Goal: Task Accomplishment & Management: Manage account settings

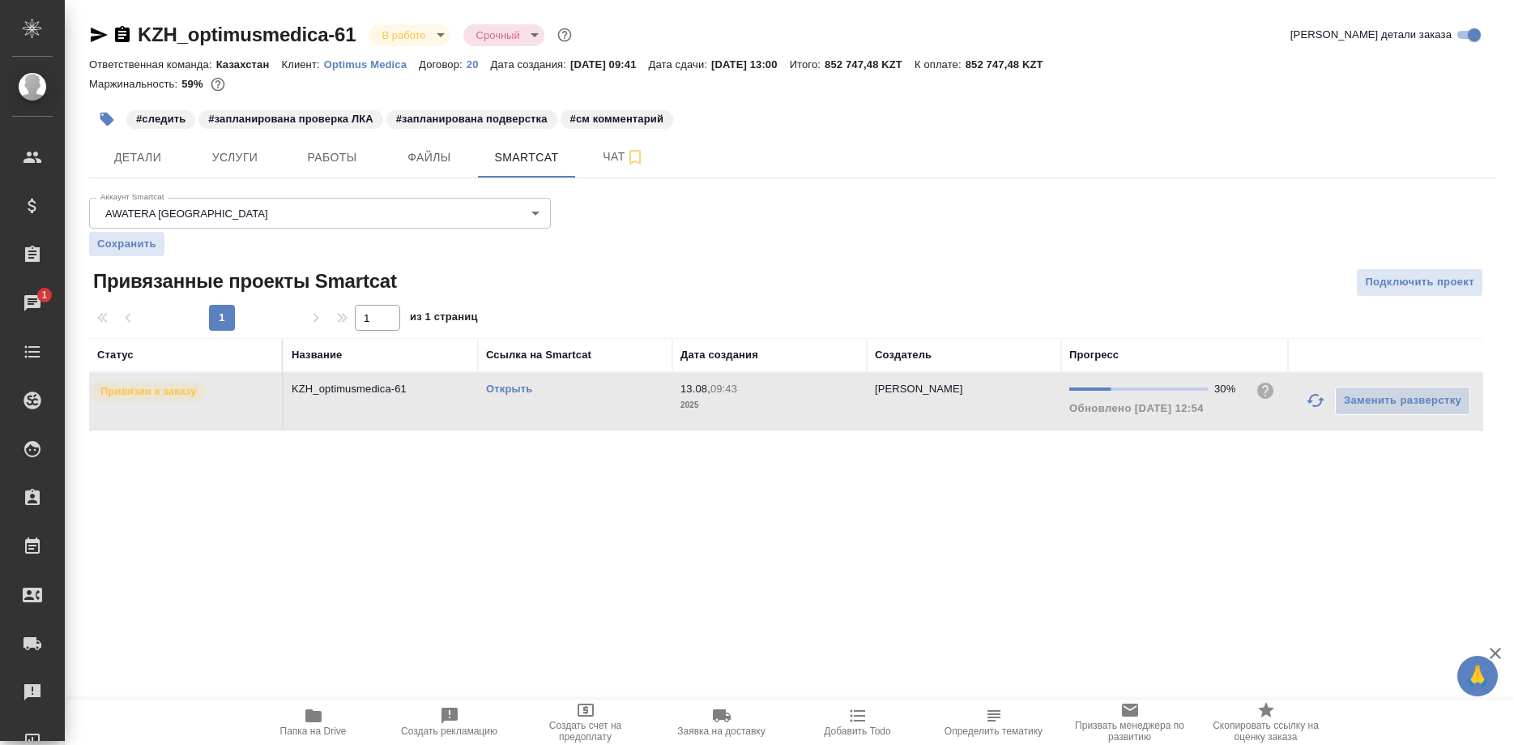
click at [1305, 397] on button "button" at bounding box center [1315, 400] width 39 height 39
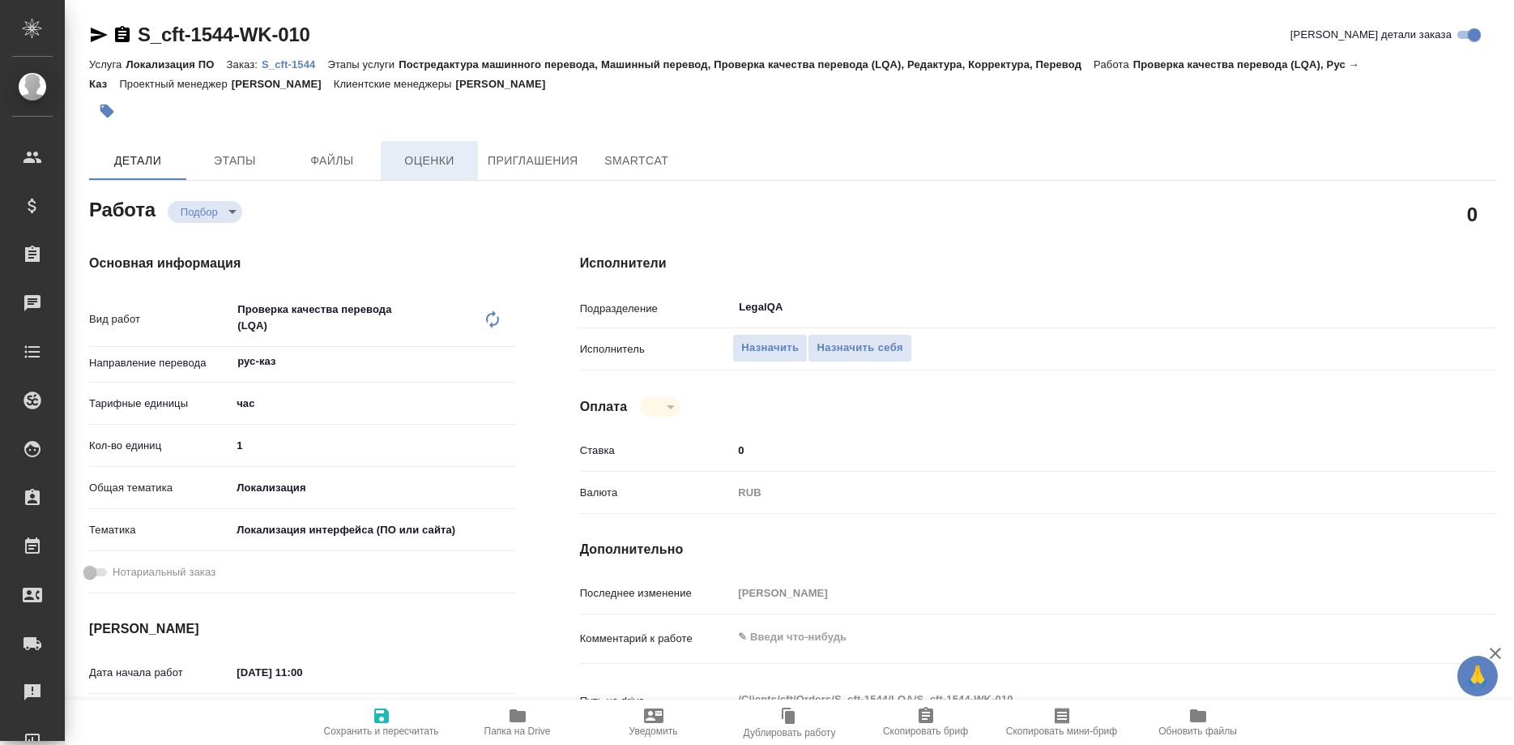
type textarea "x"
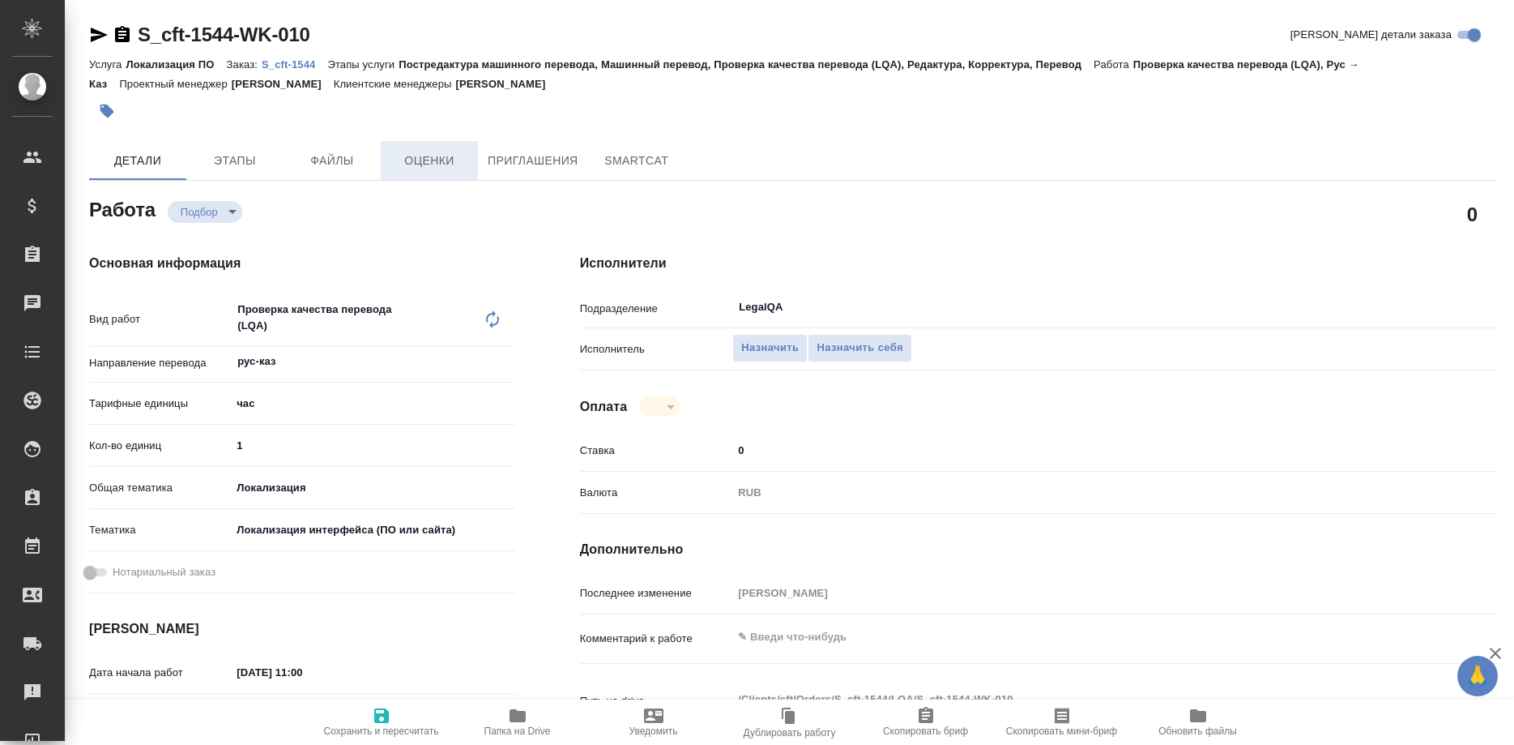
type textarea "x"
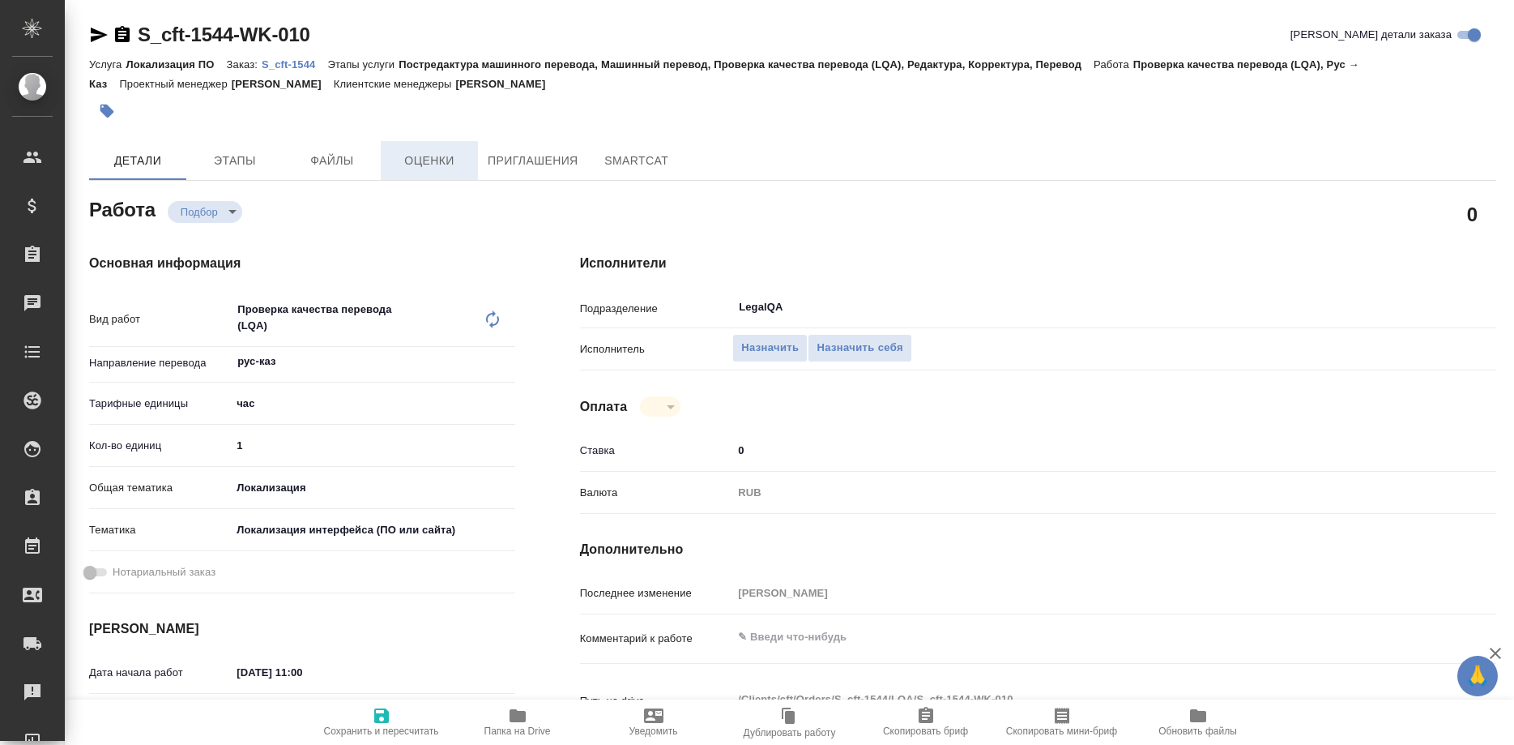
type textarea "x"
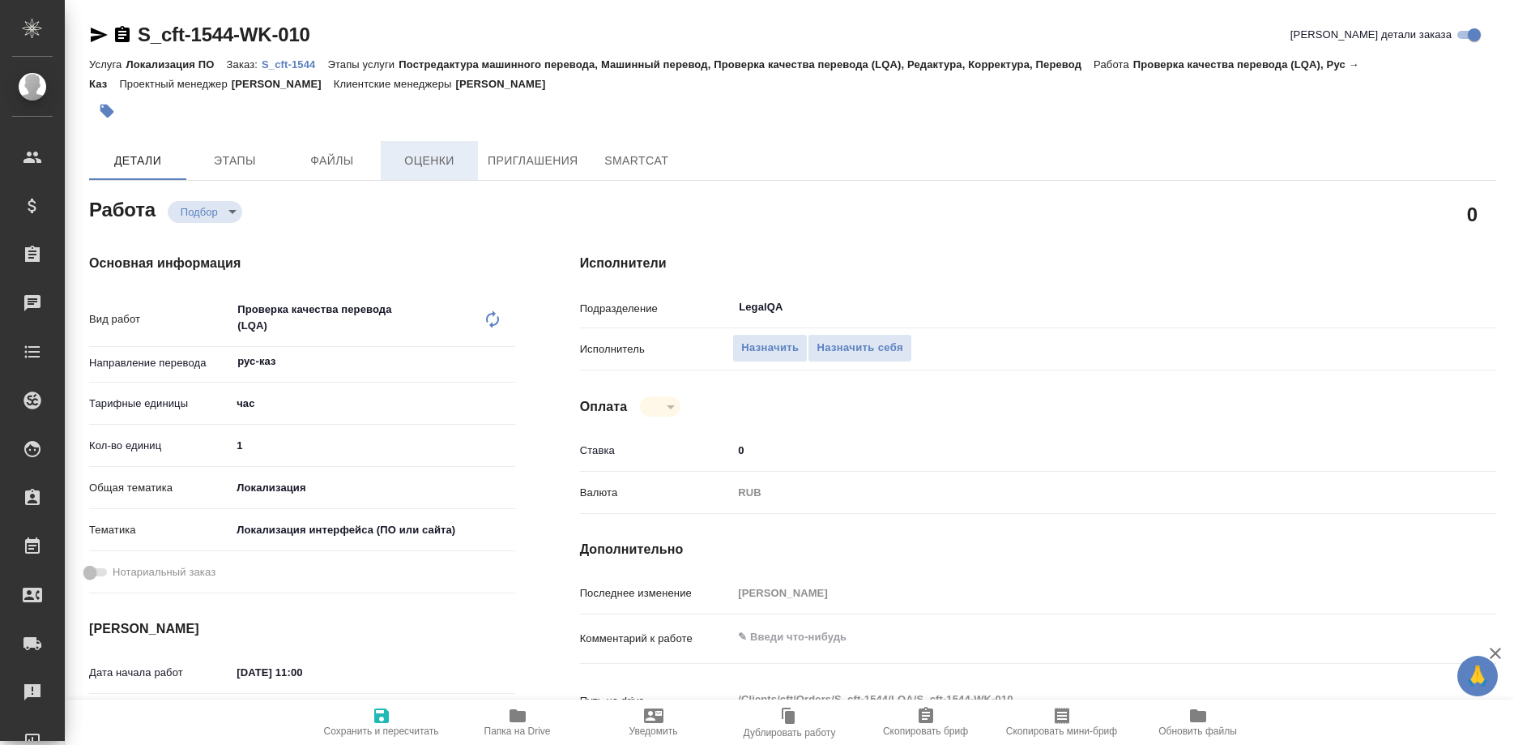
type textarea "x"
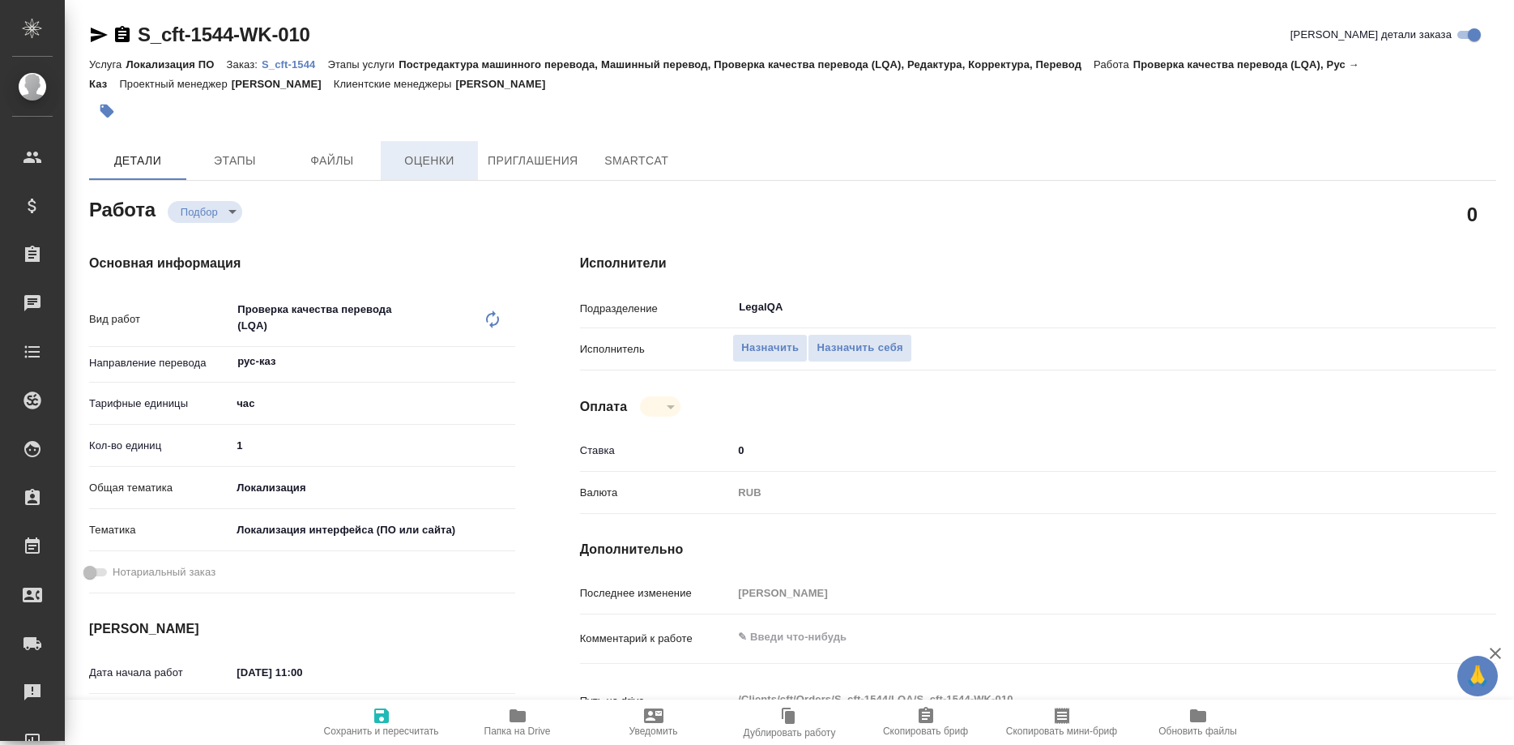
type textarea "x"
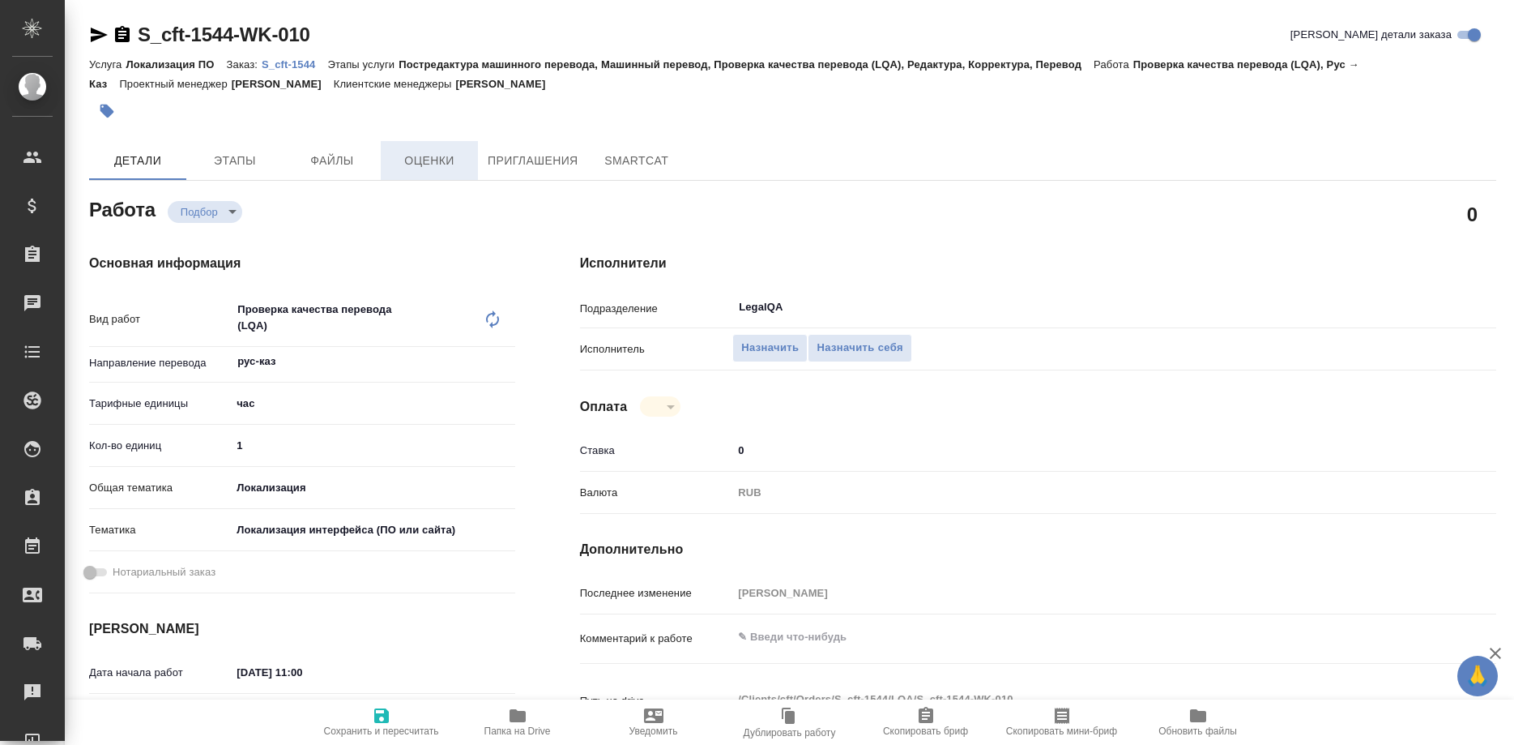
type textarea "x"
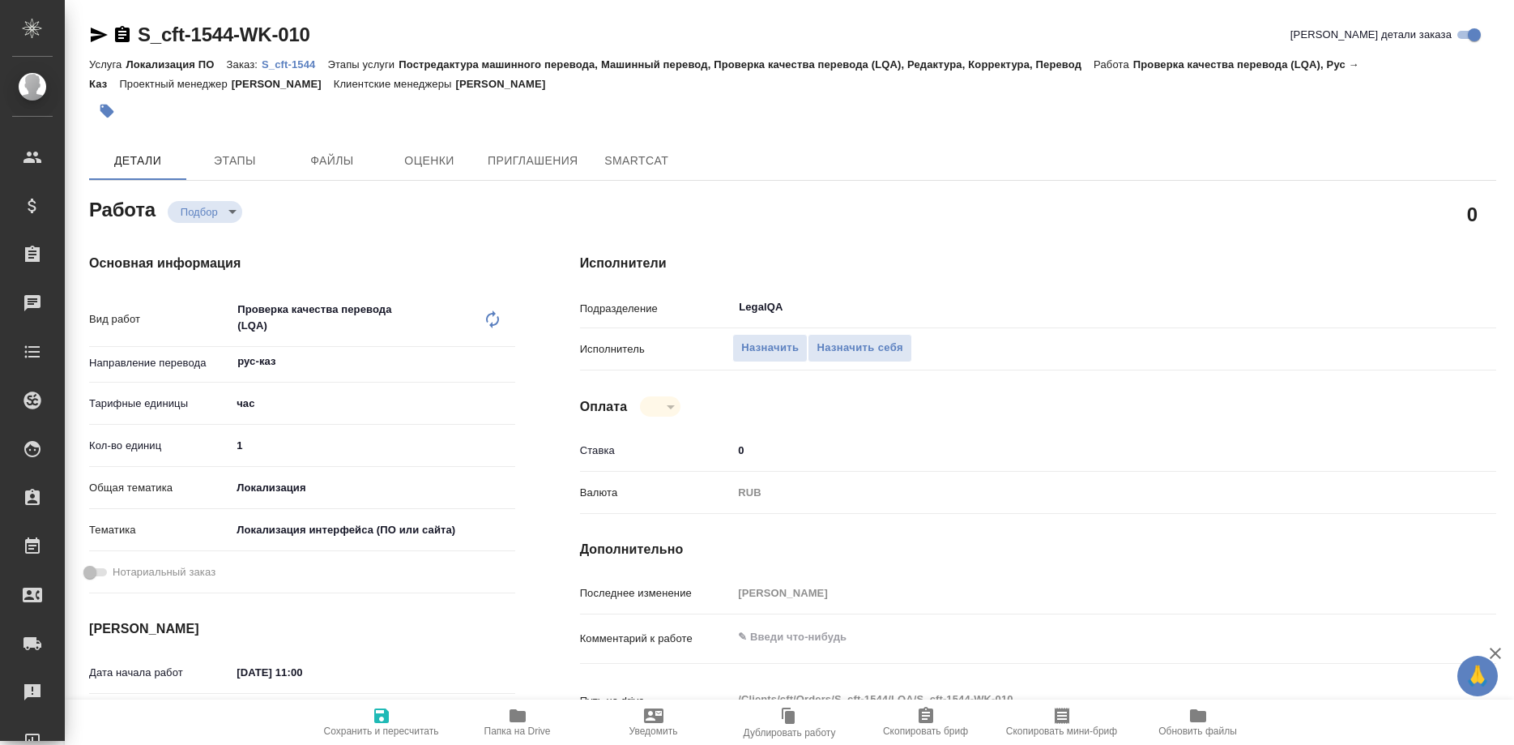
type textarea "x"
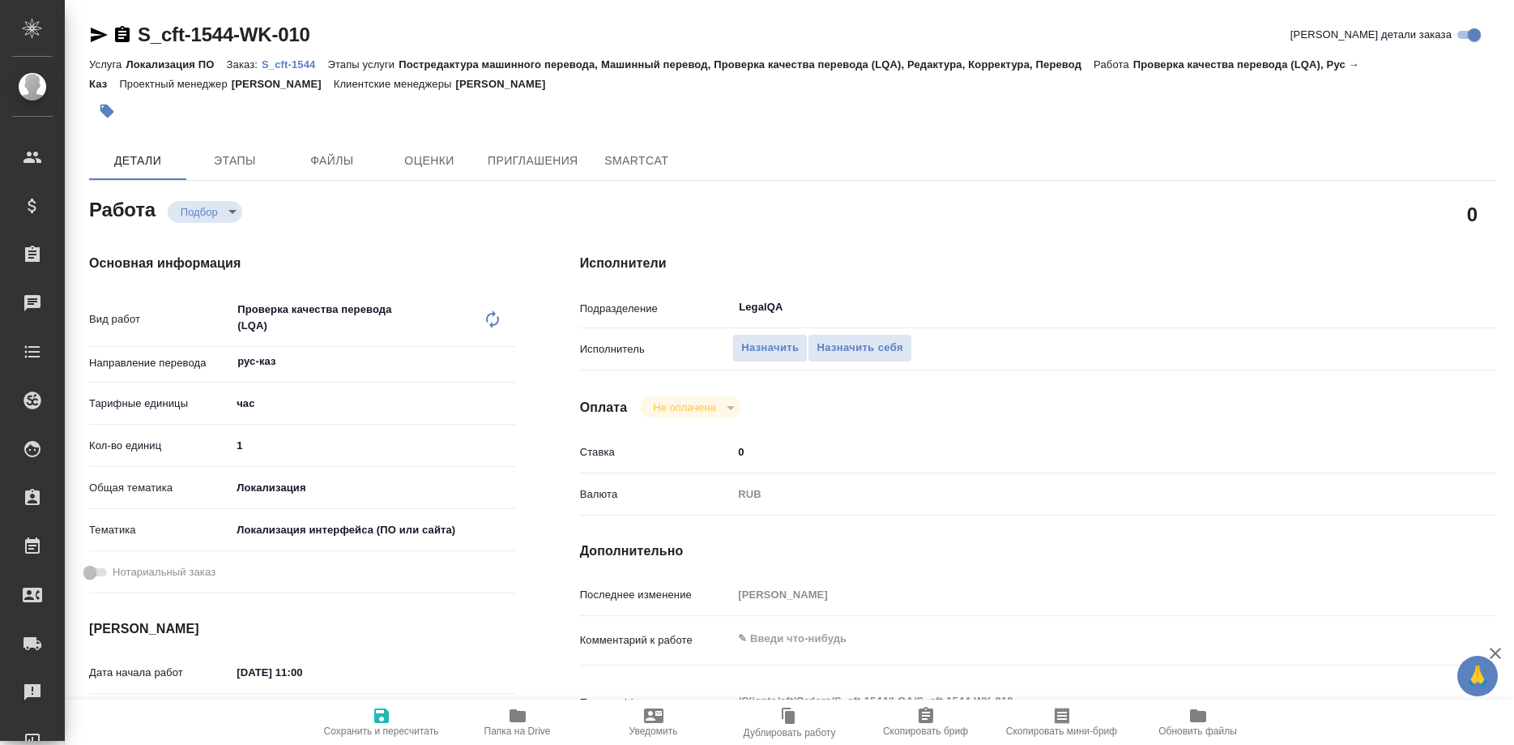
type textarea "x"
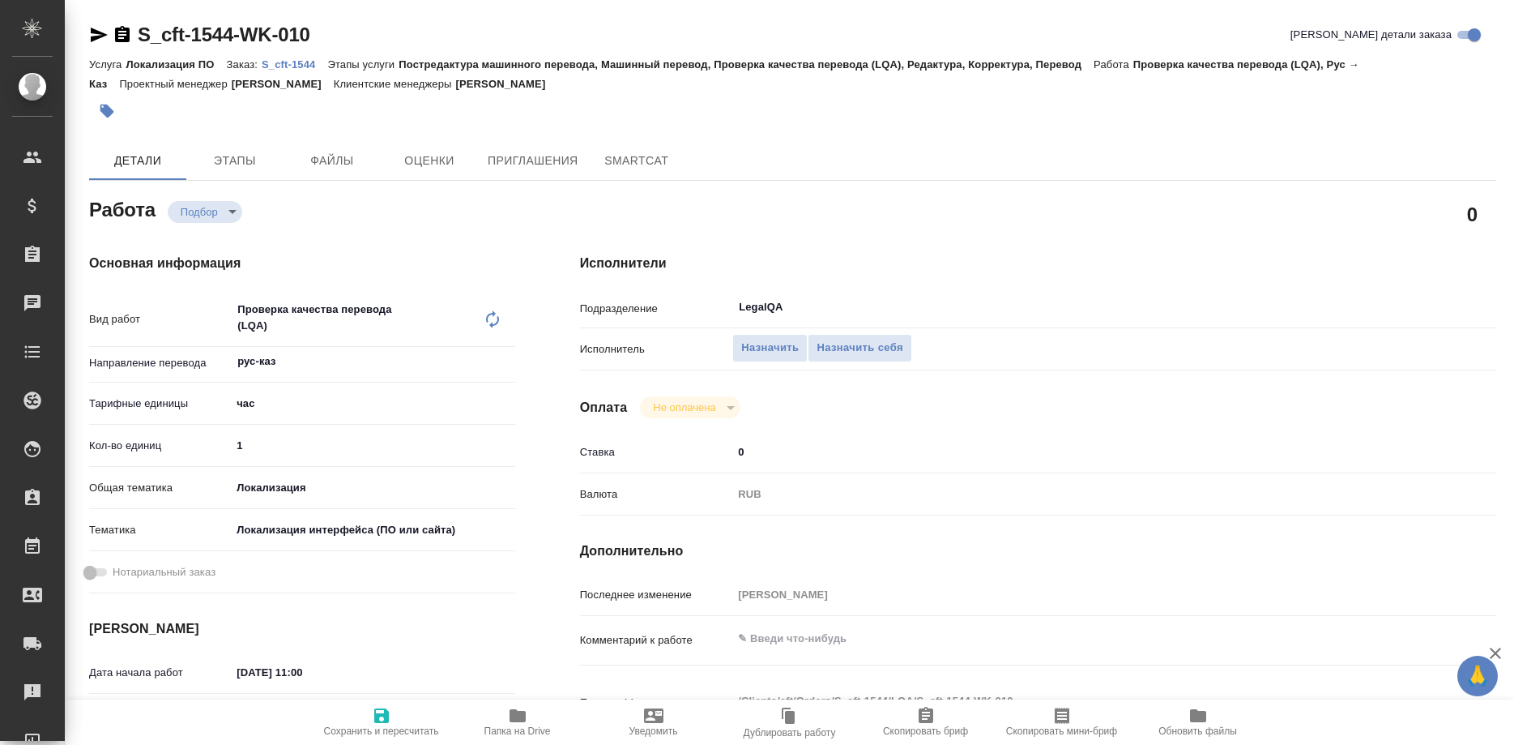
click at [290, 68] on p "S_cft-1544" at bounding box center [295, 64] width 66 height 12
type textarea "x"
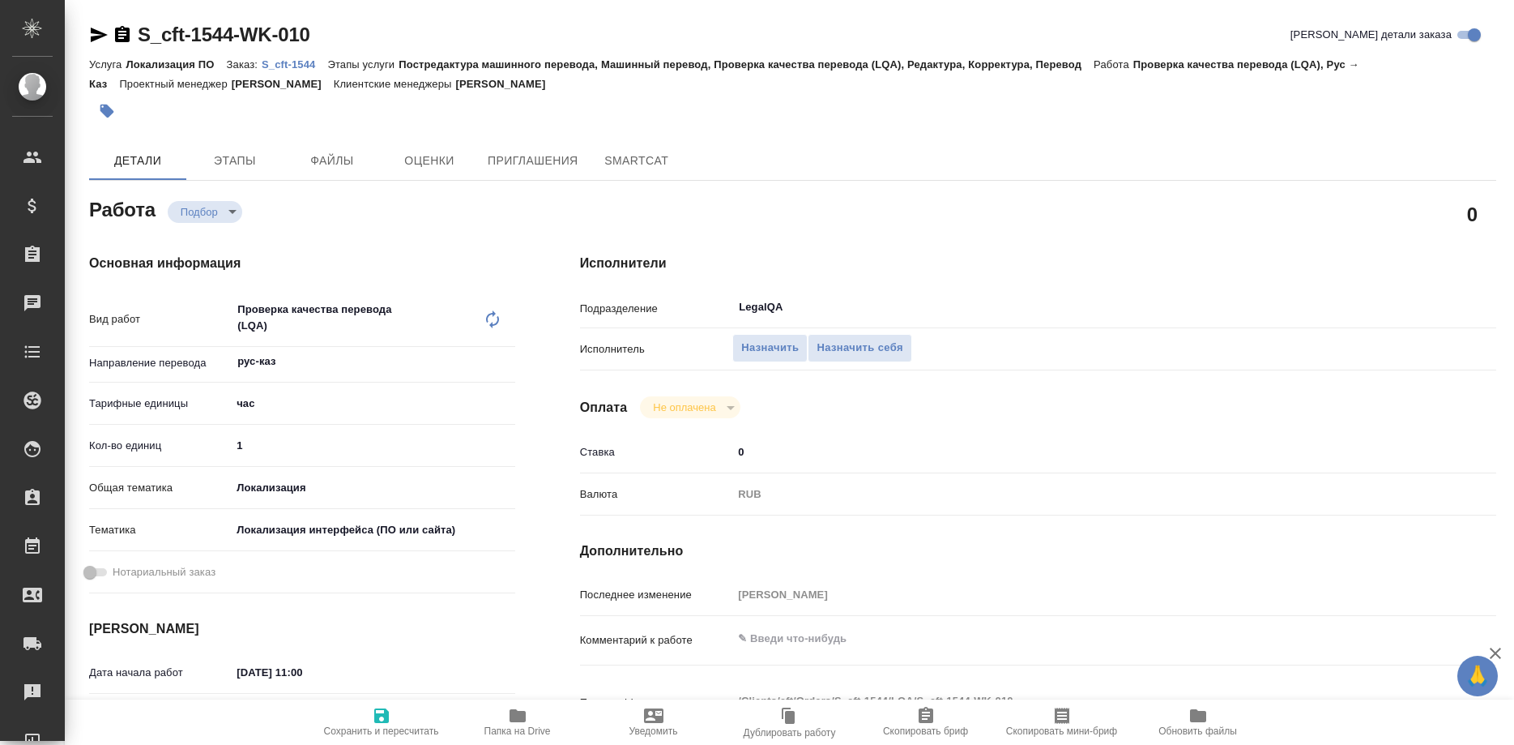
type textarea "x"
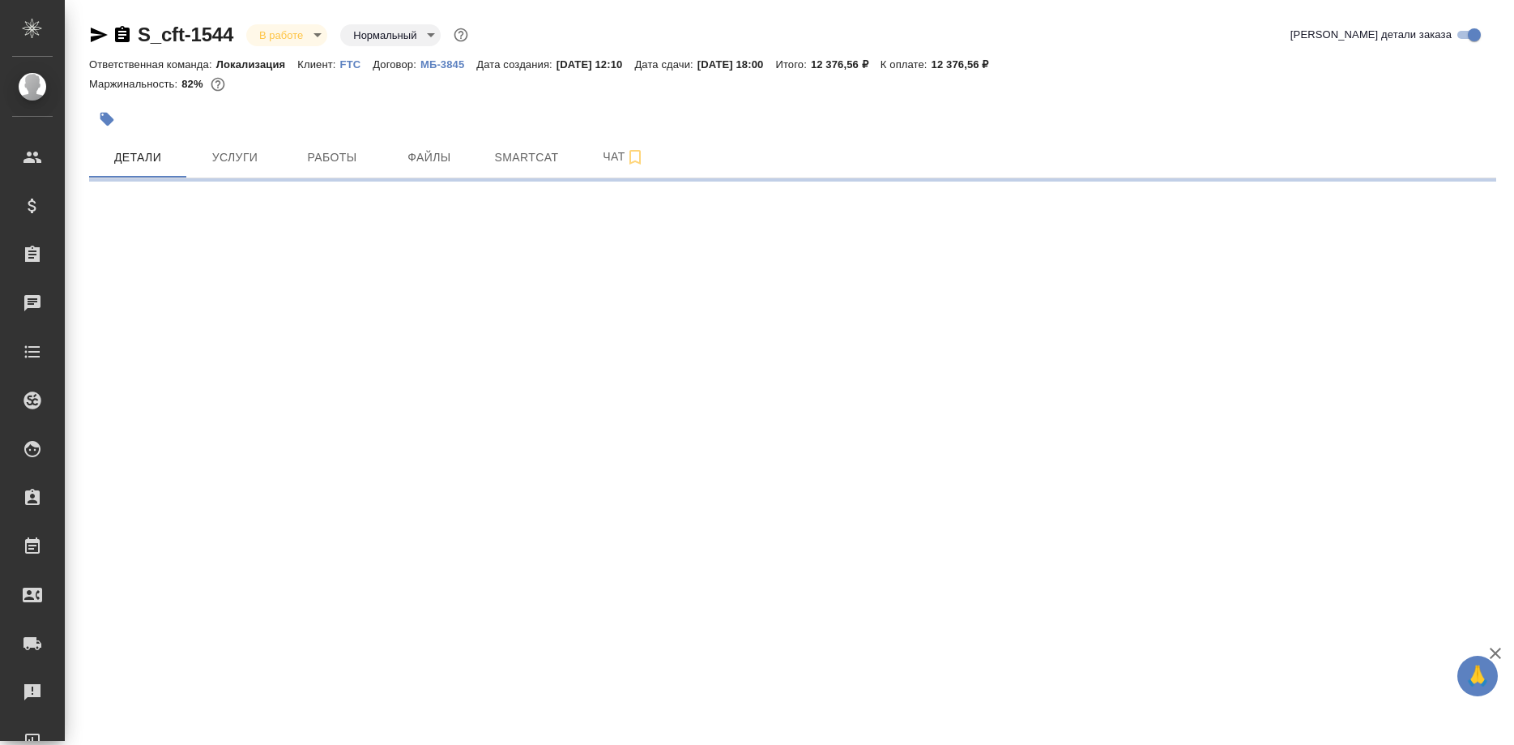
select select "RU"
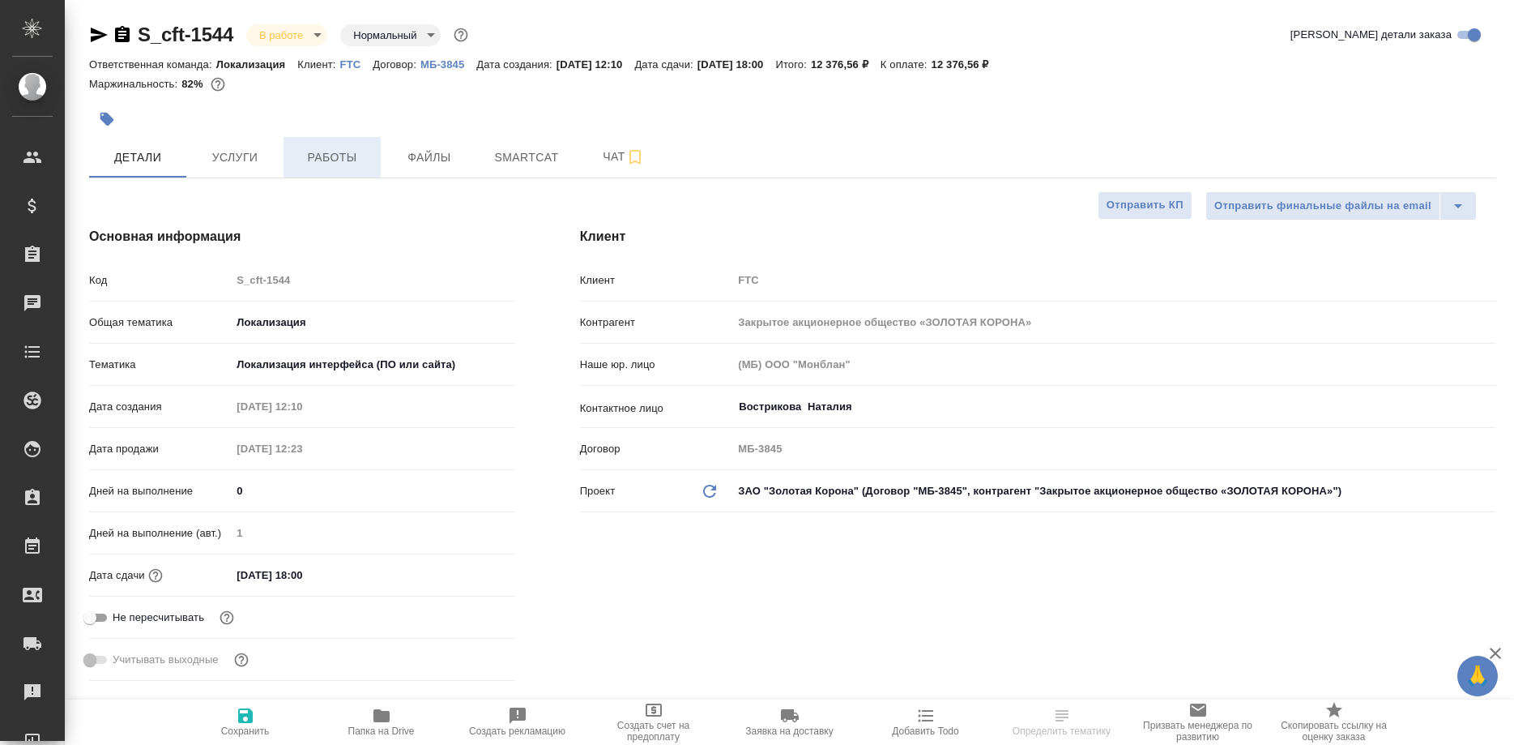
type textarea "x"
type input "[PERSON_NAME]"
type input "Сеитов Павел"
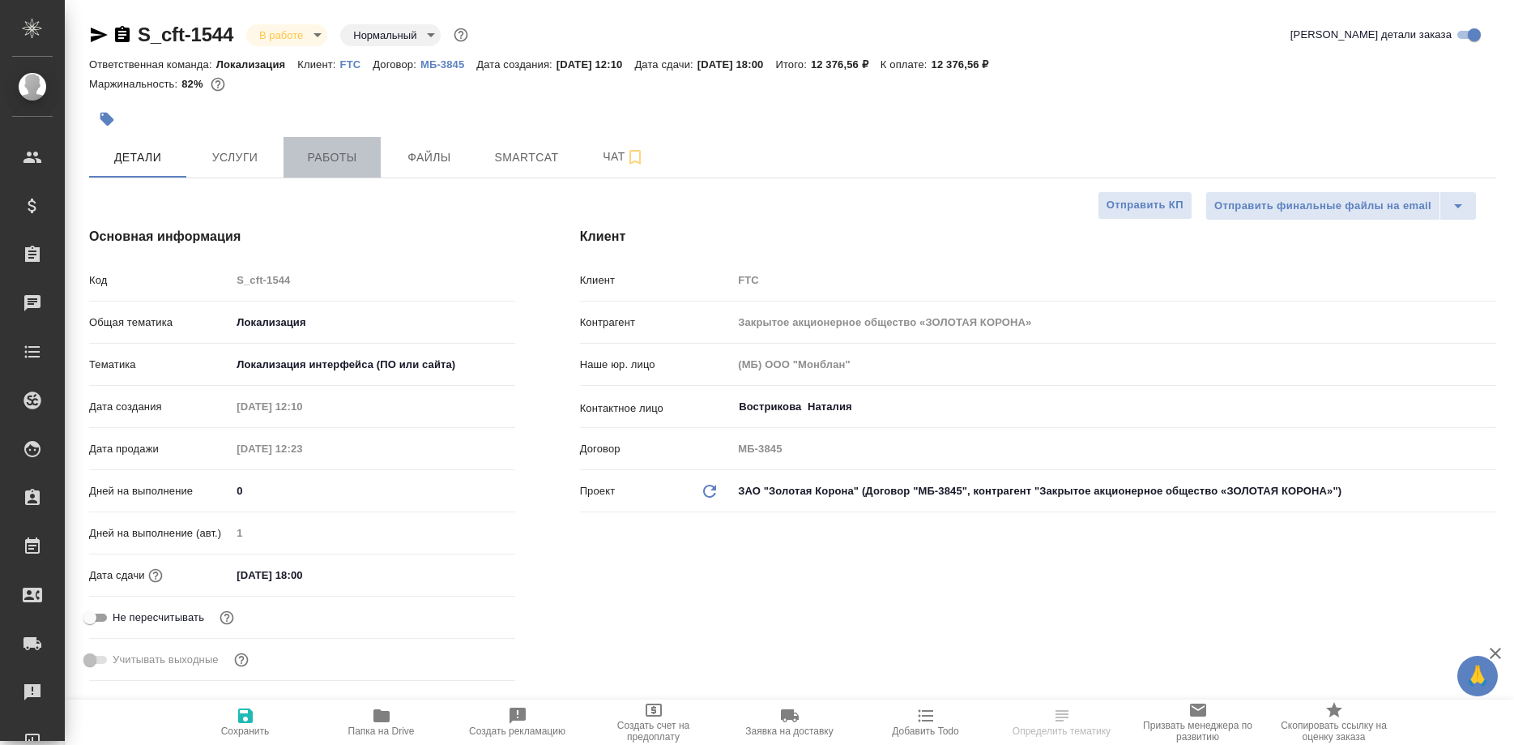
click at [338, 155] on span "Работы" at bounding box center [332, 157] width 78 height 20
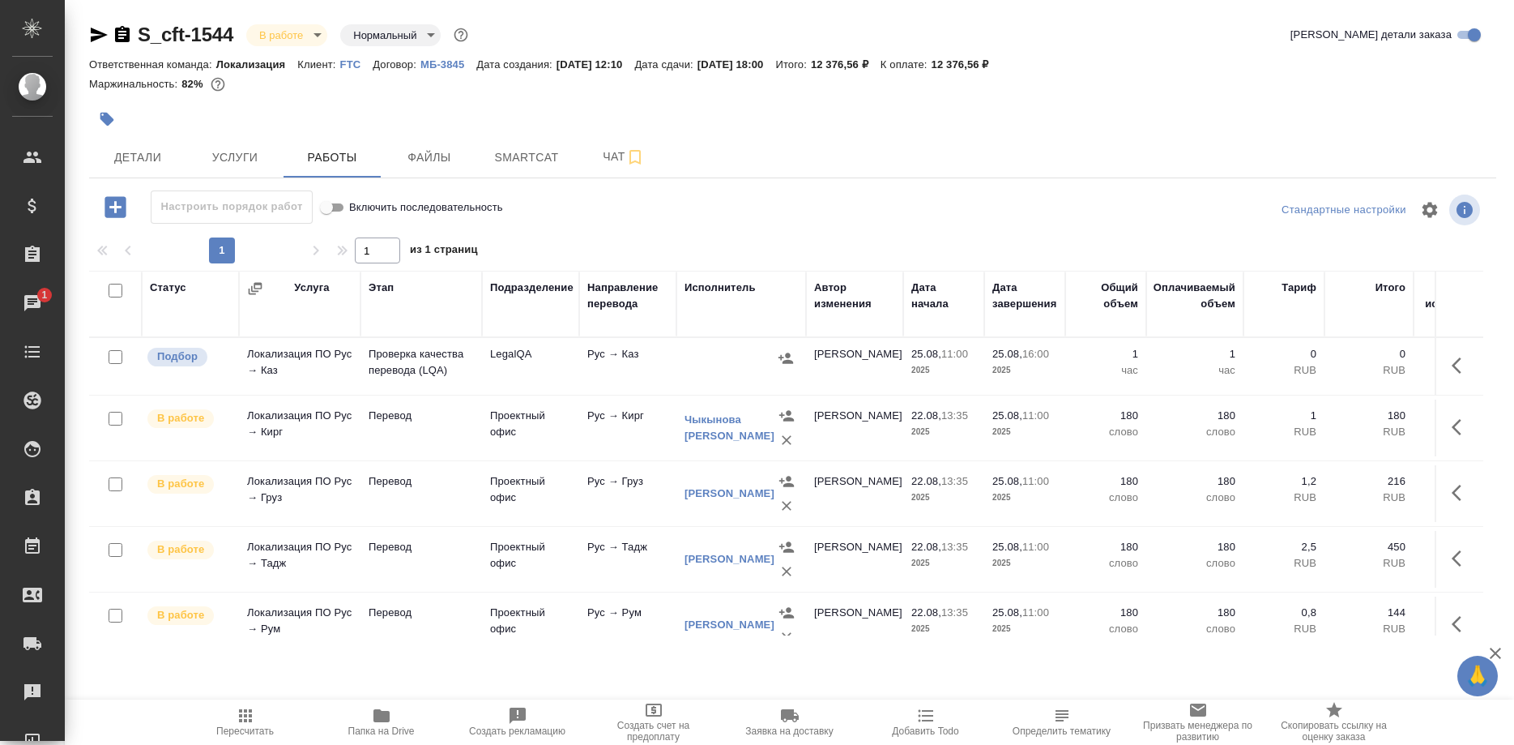
scroll to position [248, 0]
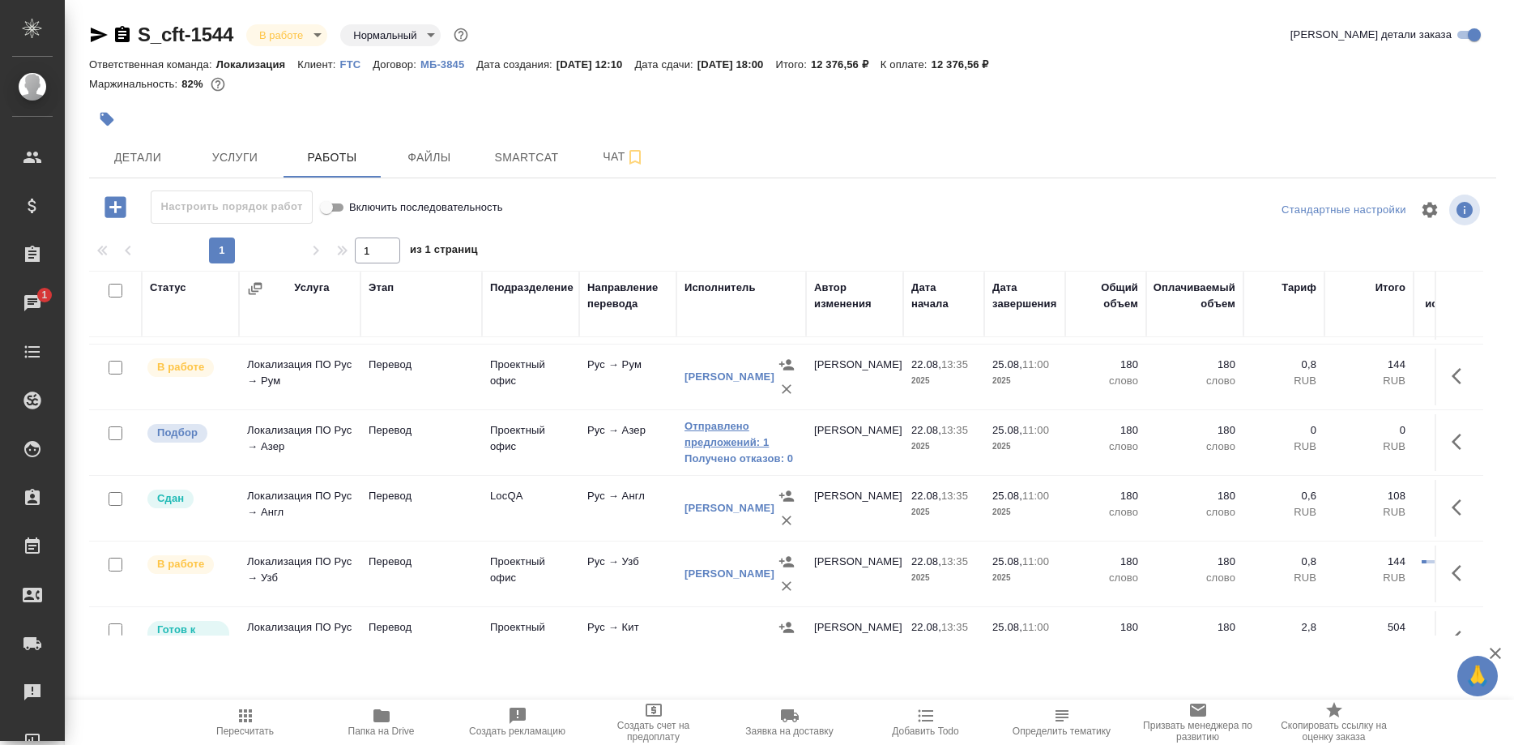
click at [739, 439] on link "Отправлено предложений: 1" at bounding box center [741, 434] width 113 height 32
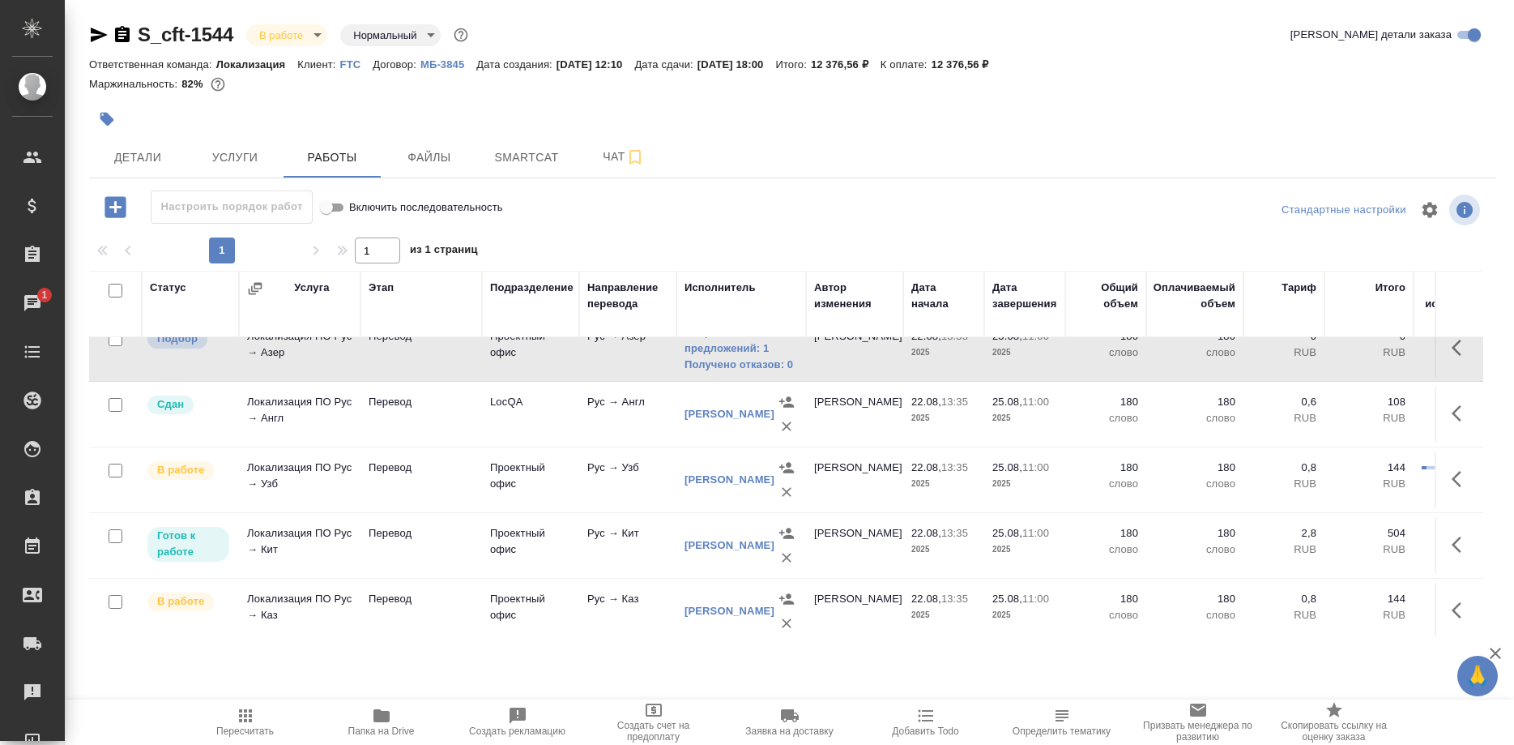
scroll to position [351, 0]
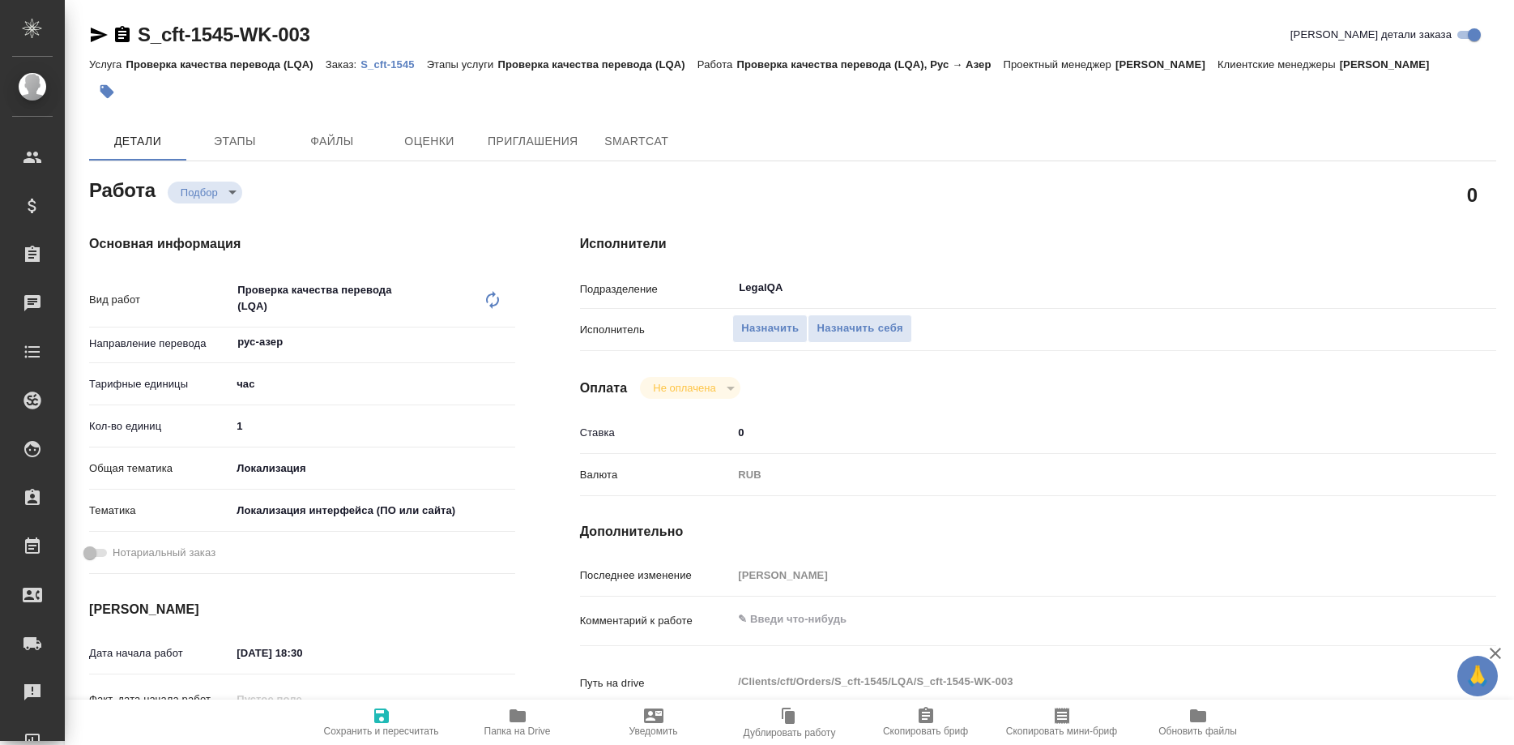
type textarea "x"
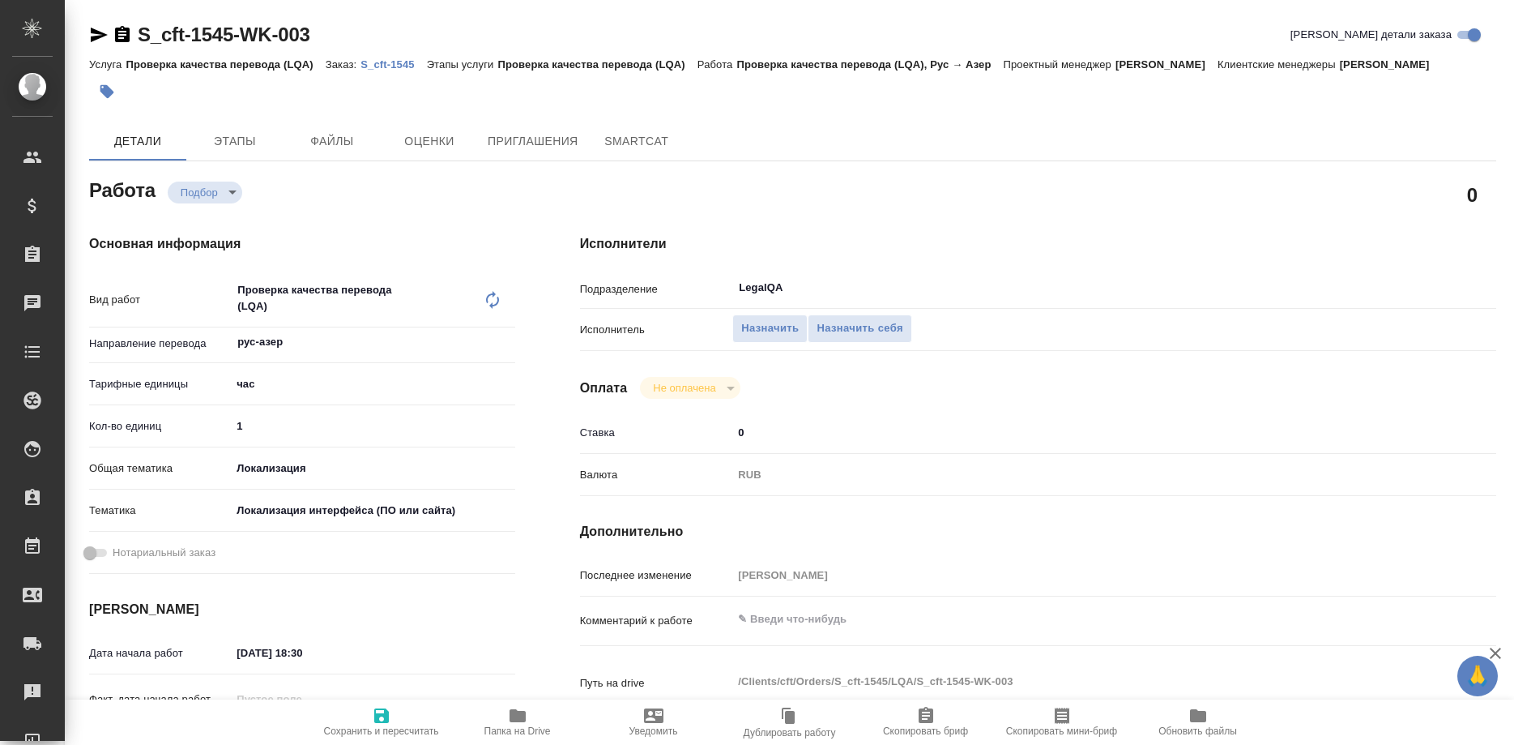
type textarea "x"
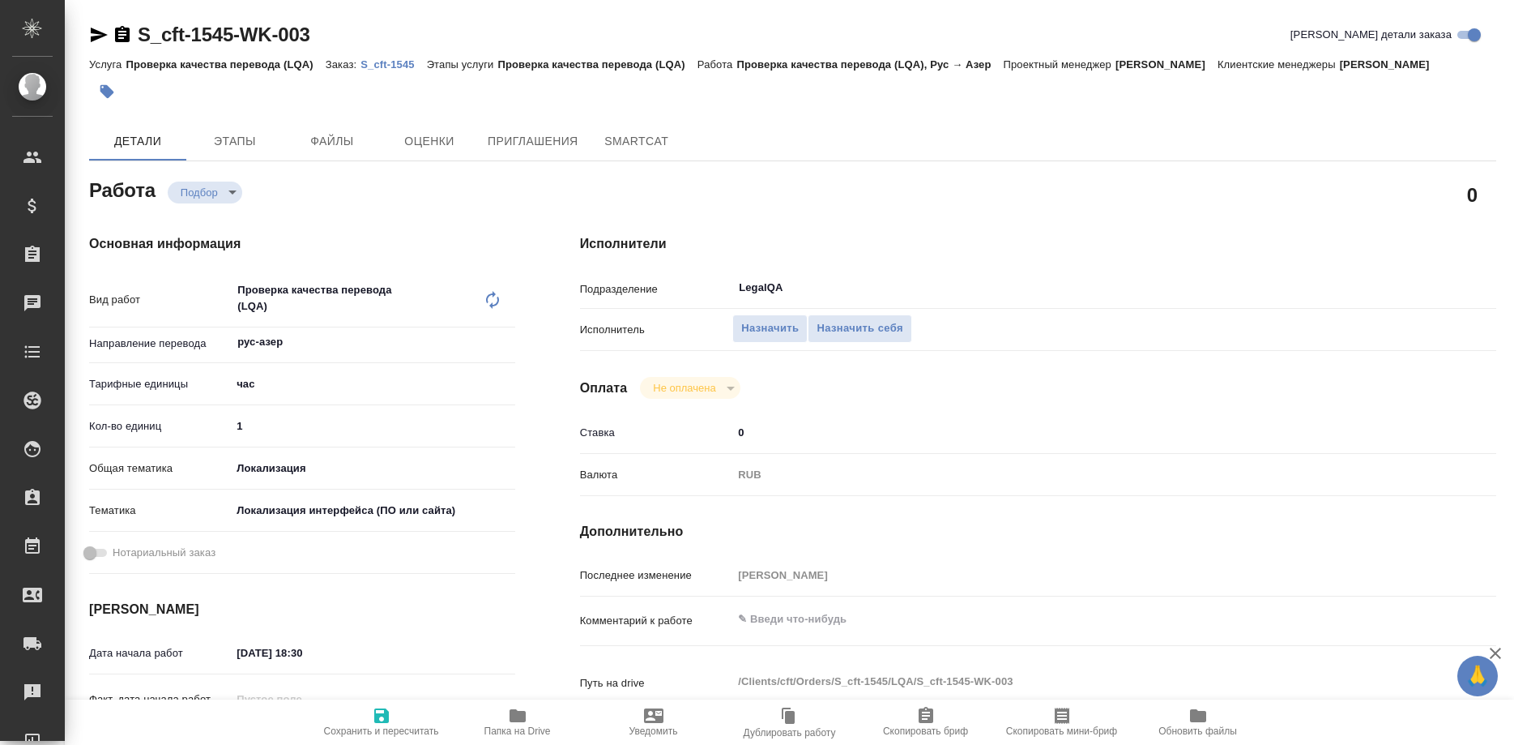
type textarea "x"
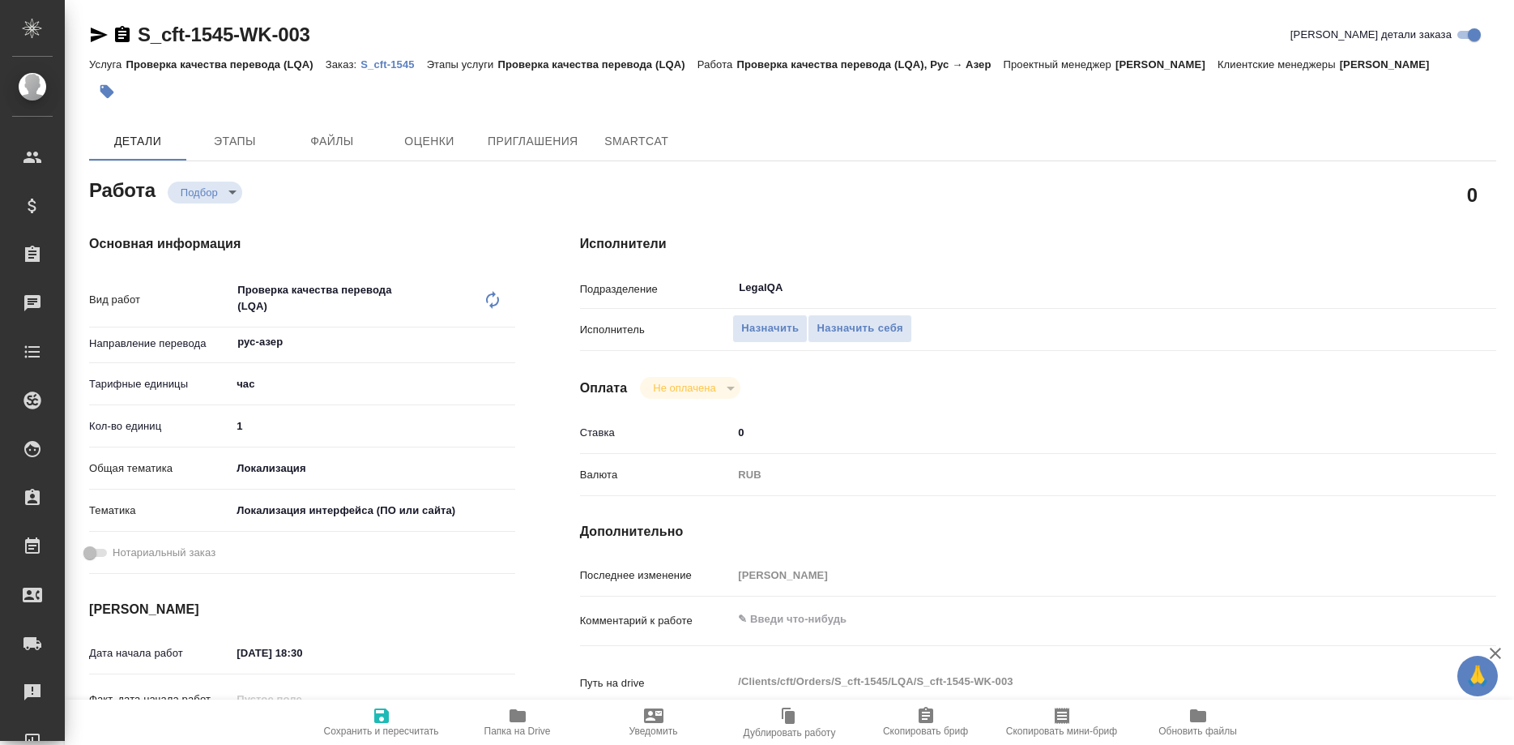
click at [392, 66] on p "S_cft-1545" at bounding box center [394, 64] width 66 height 12
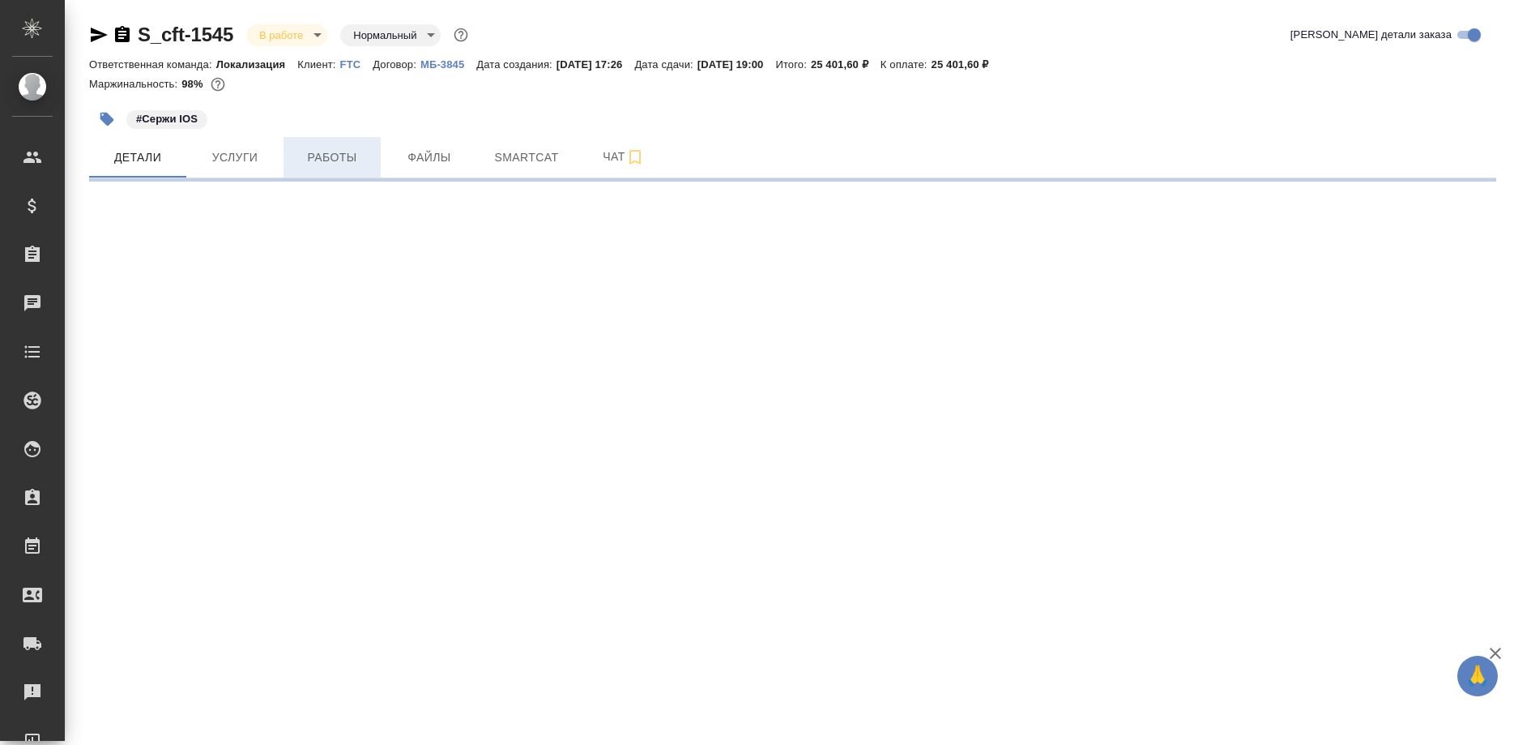
select select "RU"
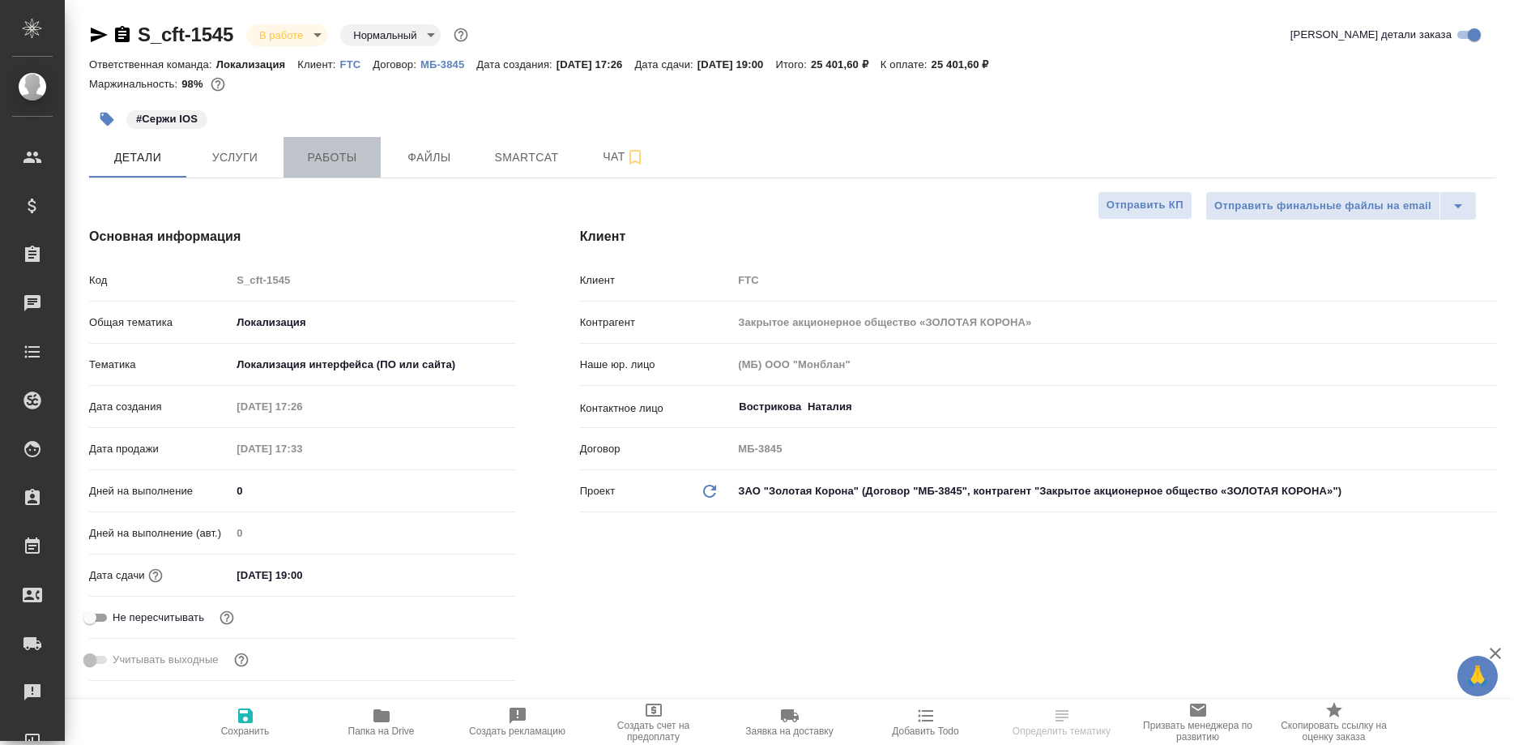
click at [322, 169] on button "Работы" at bounding box center [332, 157] width 97 height 41
type textarea "x"
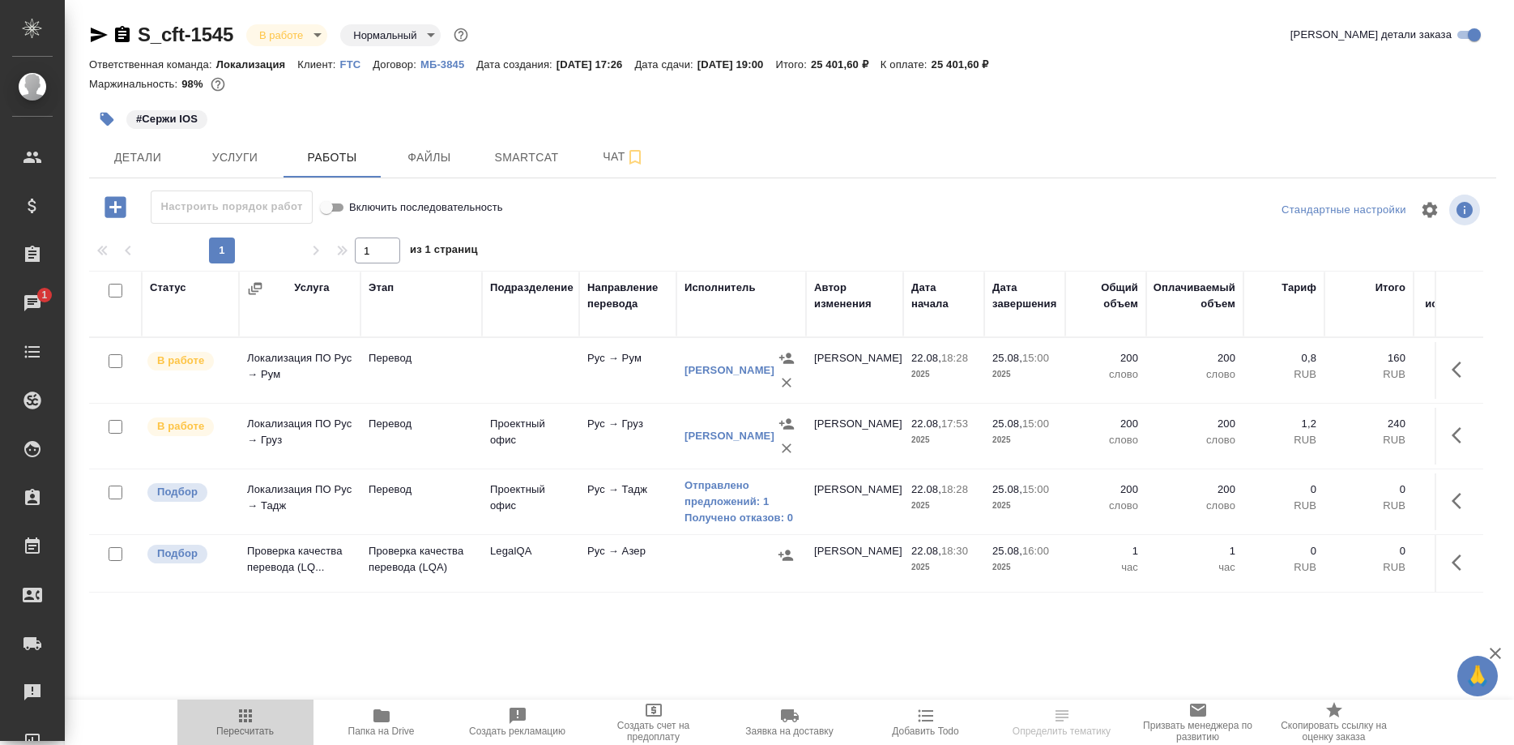
click at [252, 722] on icon "button" at bounding box center [245, 715] width 19 height 19
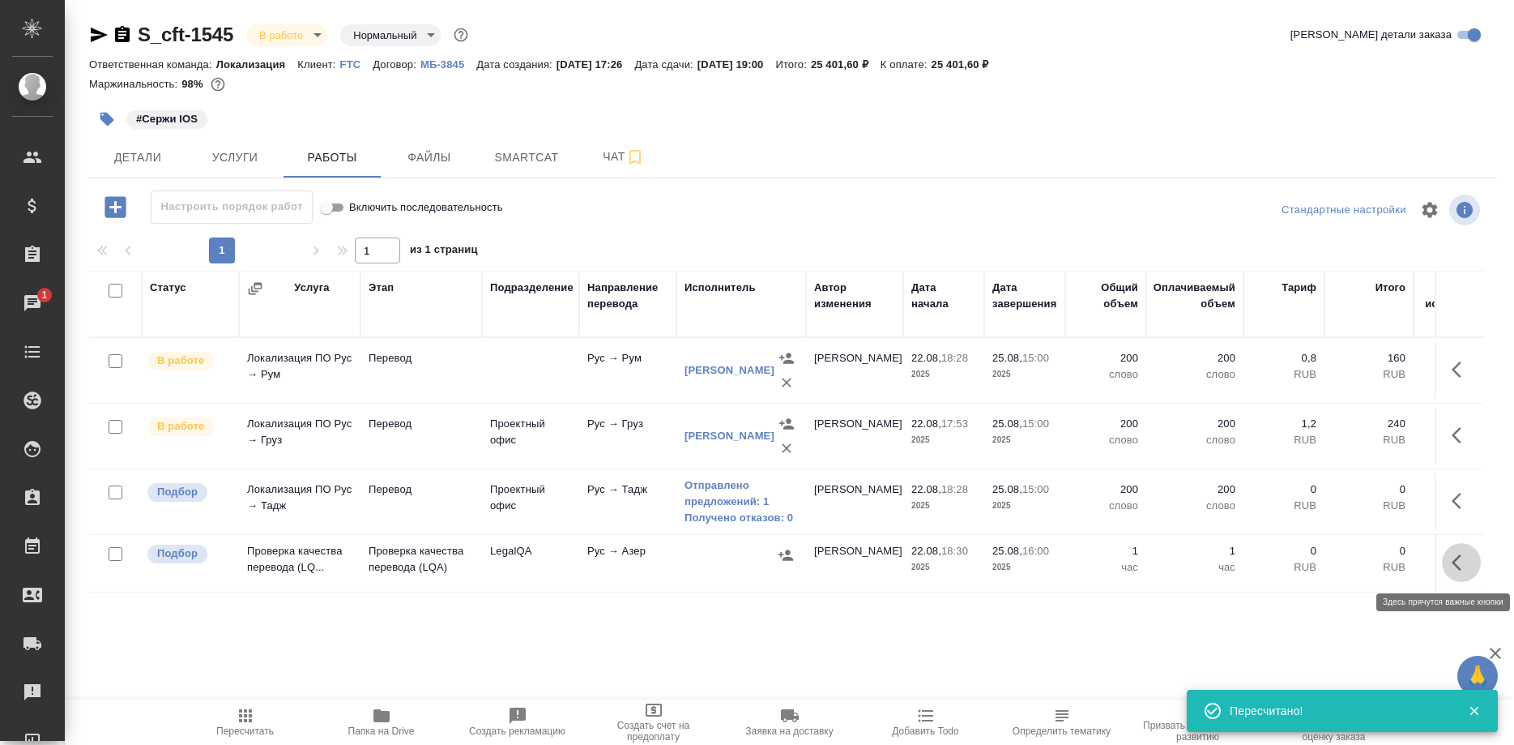
click at [1450, 562] on button "button" at bounding box center [1461, 562] width 39 height 39
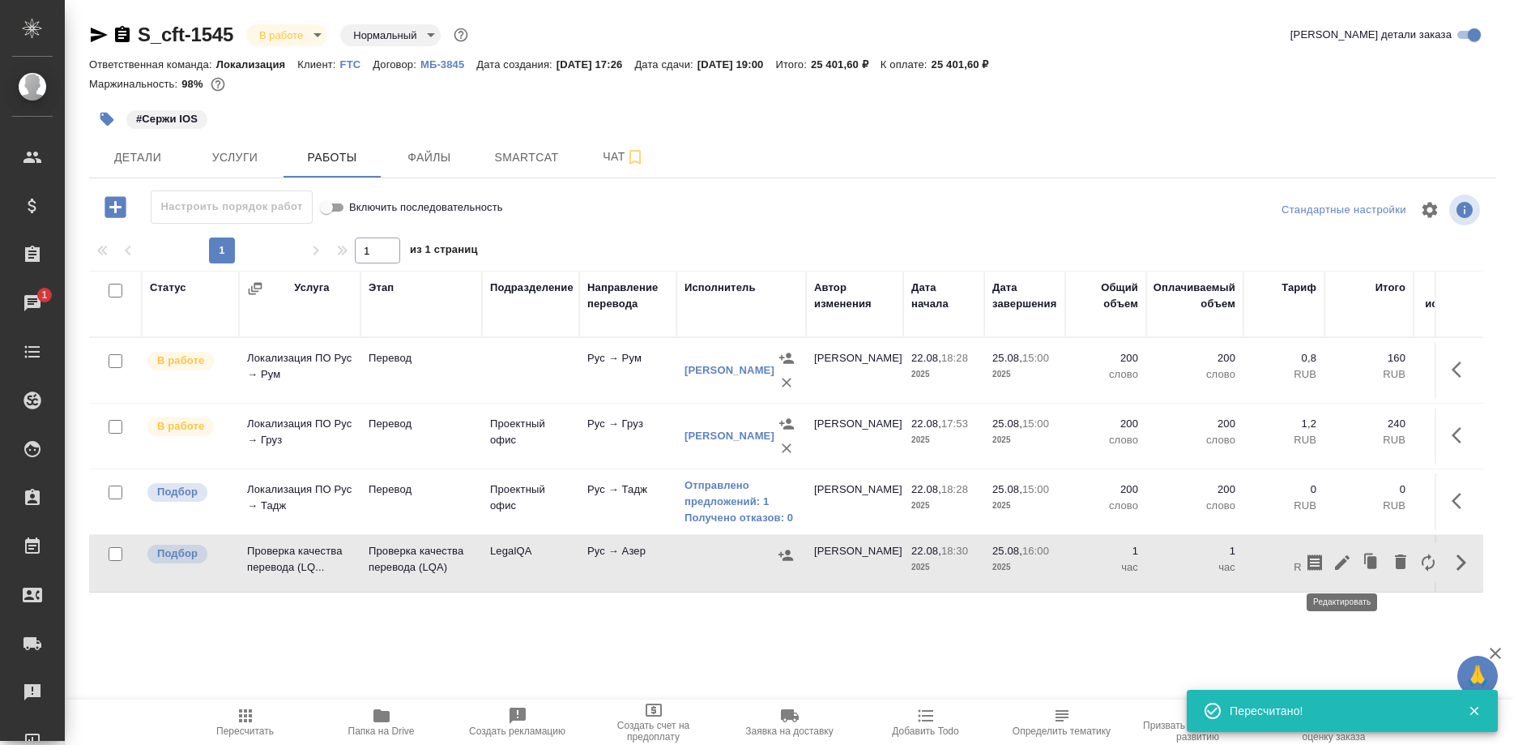
click at [1339, 568] on icon "button" at bounding box center [1342, 562] width 15 height 15
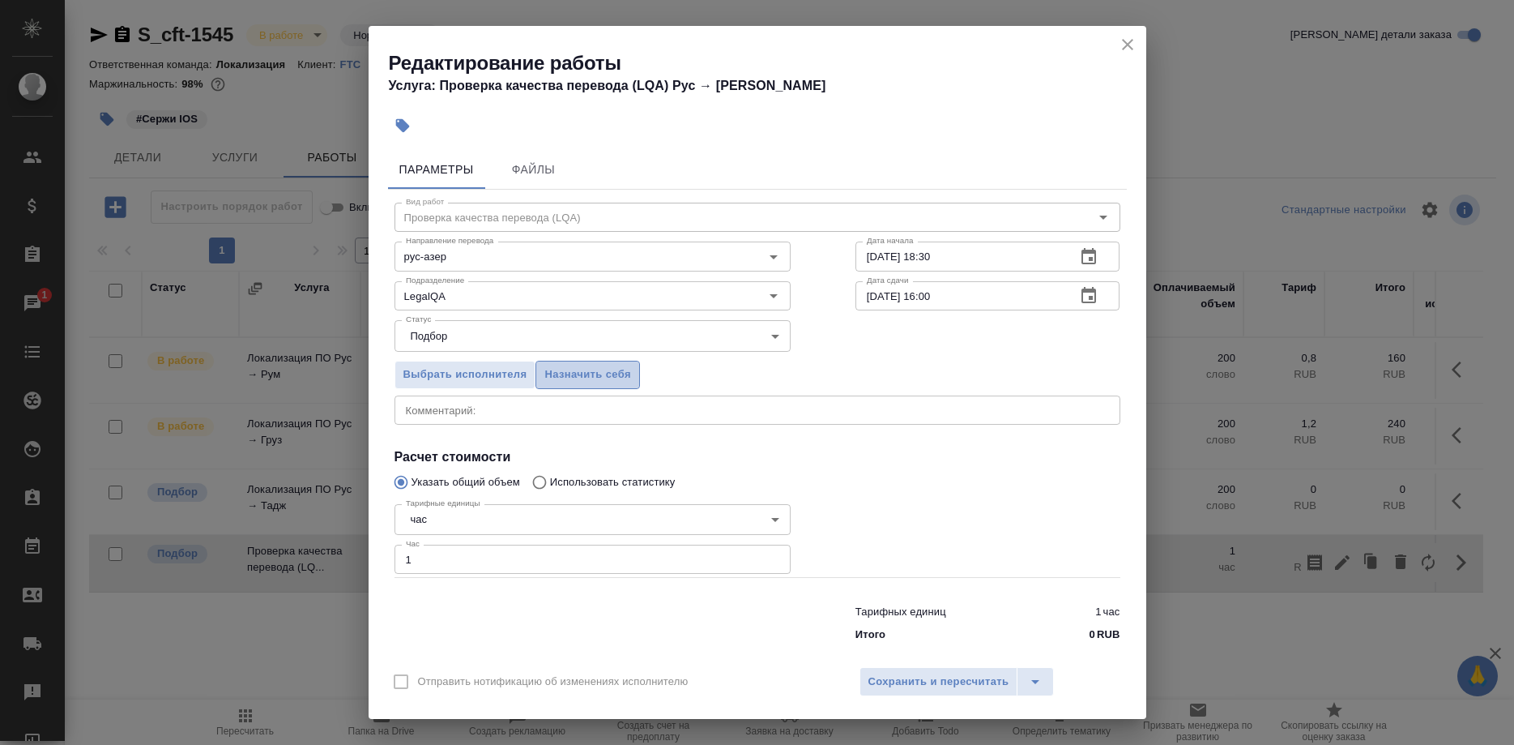
click at [592, 380] on span "Назначить себя" at bounding box center [587, 374] width 86 height 19
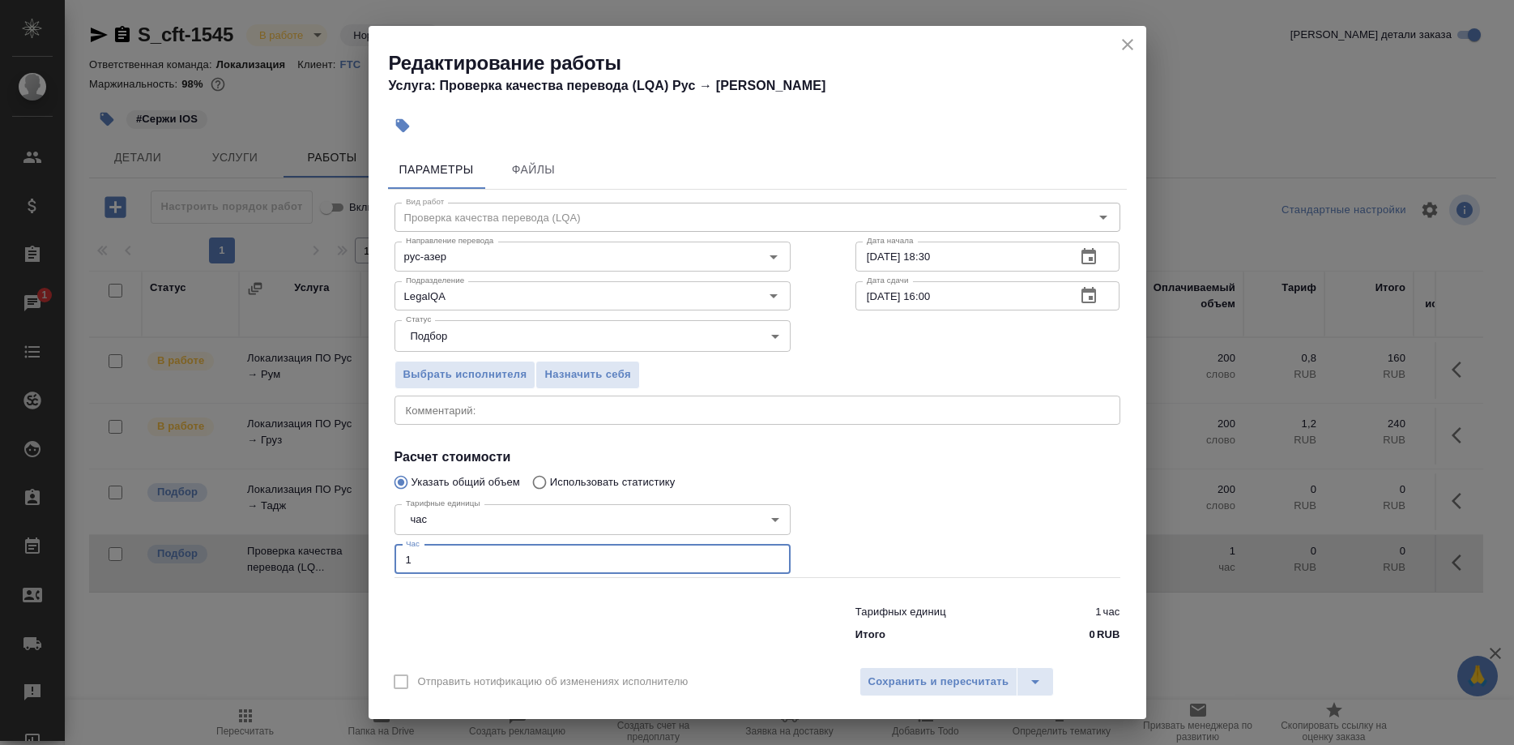
drag, startPoint x: 446, startPoint y: 553, endPoint x: 338, endPoint y: 567, distance: 108.6
click at [395, 567] on input "1" at bounding box center [593, 558] width 396 height 29
type input "2"
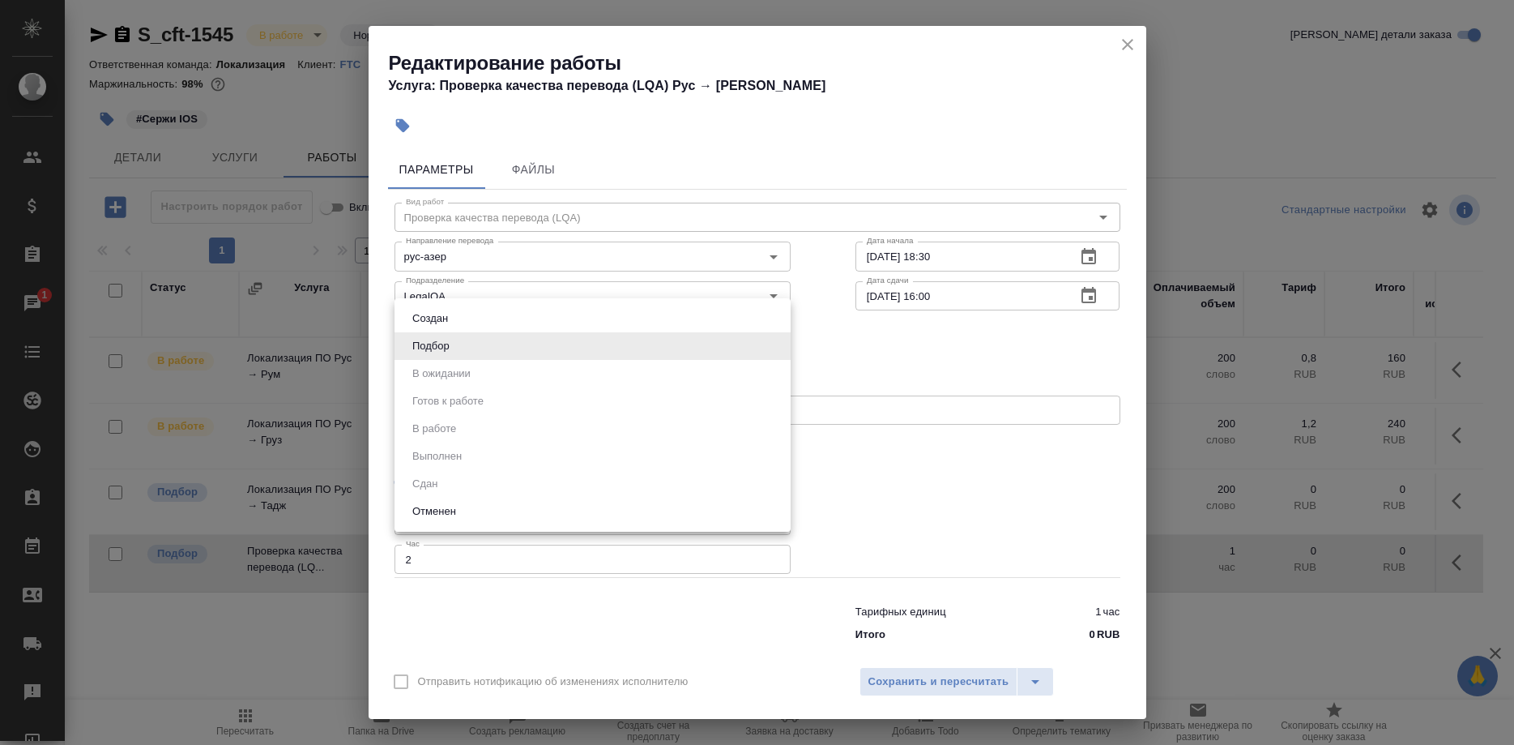
click at [485, 344] on body "🙏 .cls-1 fill:#fff; AWATERA Shirina Sabina Клиенты Спецификации Заказы 1 Чаты T…" at bounding box center [757, 372] width 1514 height 745
click at [875, 380] on div at bounding box center [757, 372] width 1514 height 745
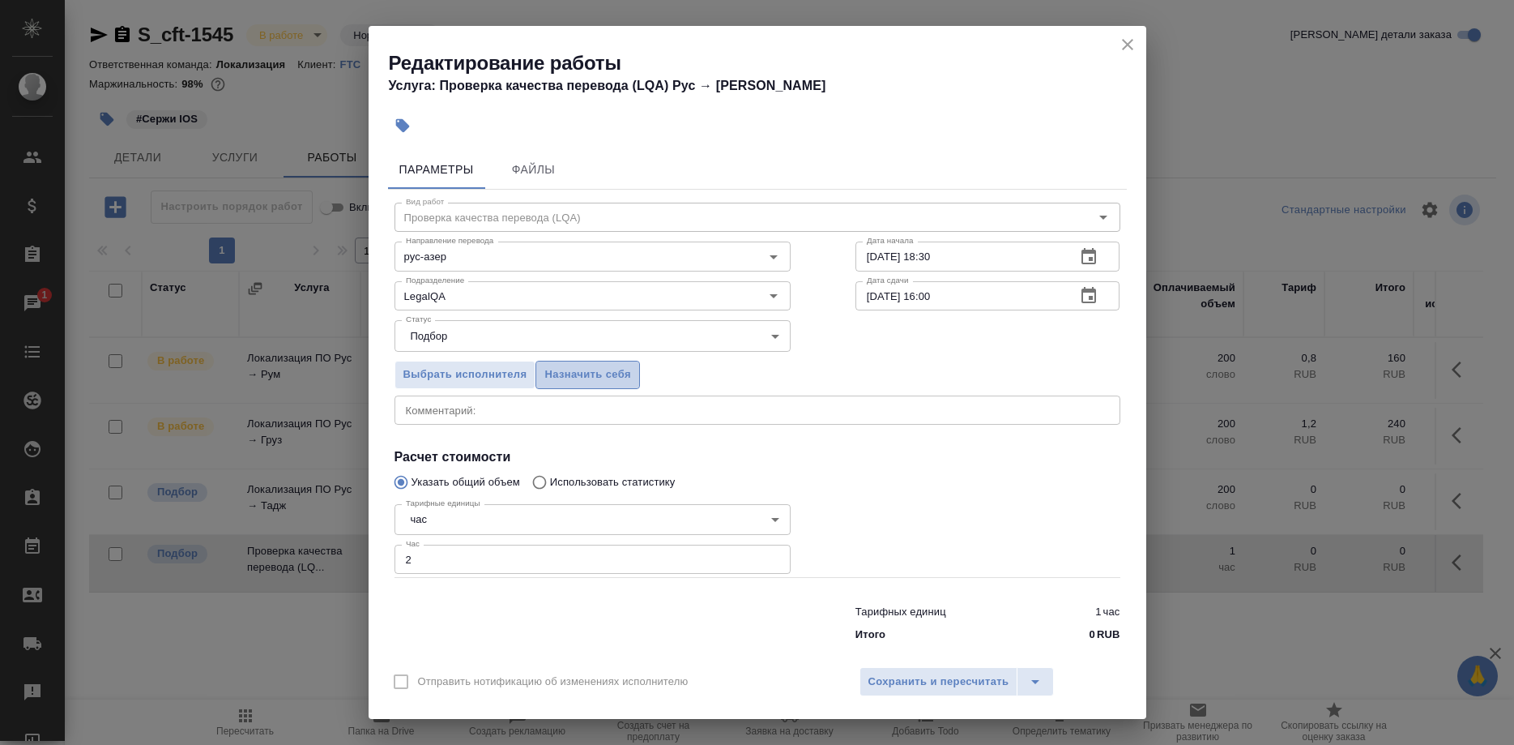
click at [594, 384] on span "Назначить себя" at bounding box center [587, 374] width 86 height 19
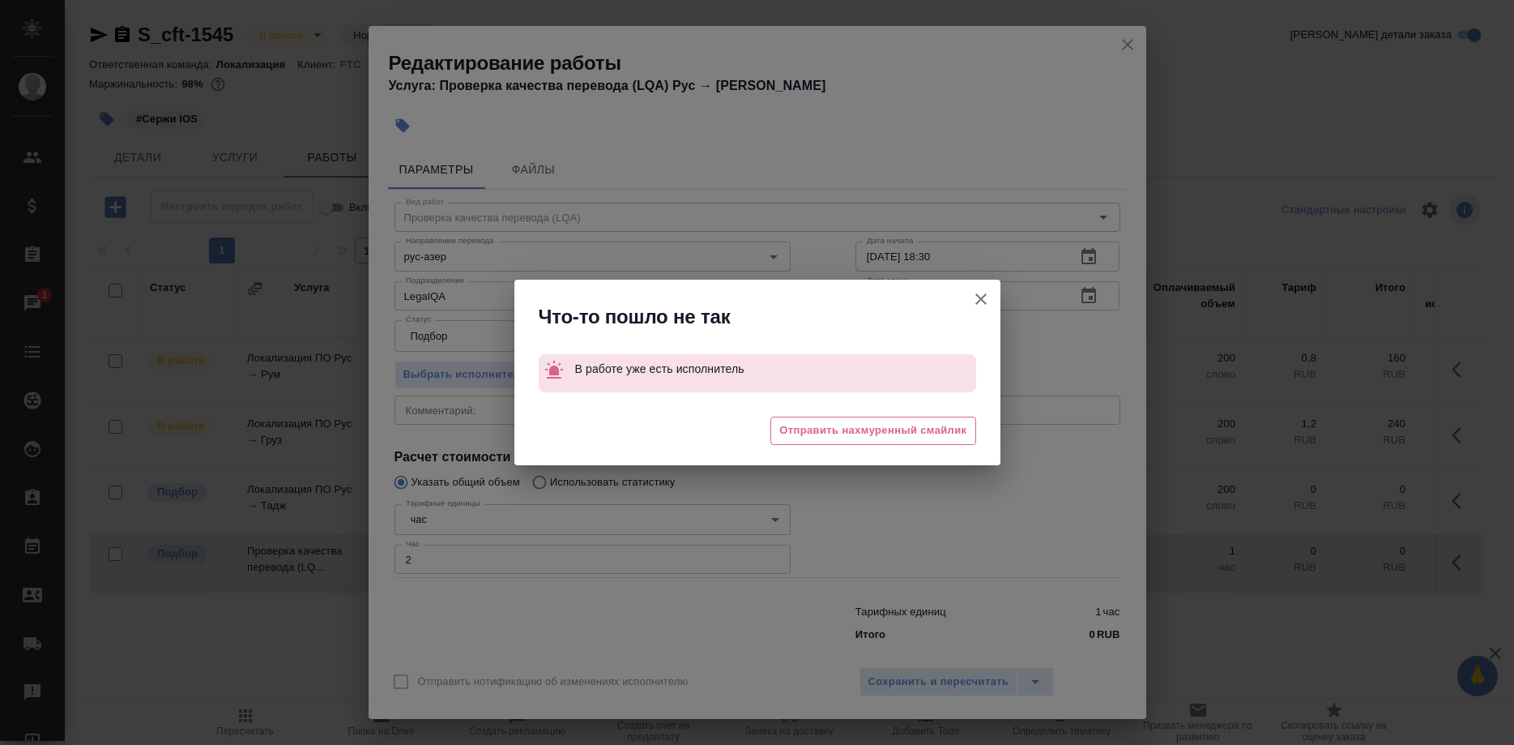
click at [878, 664] on div "Что-то пошло не так В работе уже есть исполнитель 😔 Отправить нахмуренный смайл…" at bounding box center [757, 372] width 1514 height 745
click at [973, 300] on icon "button" at bounding box center [980, 298] width 19 height 19
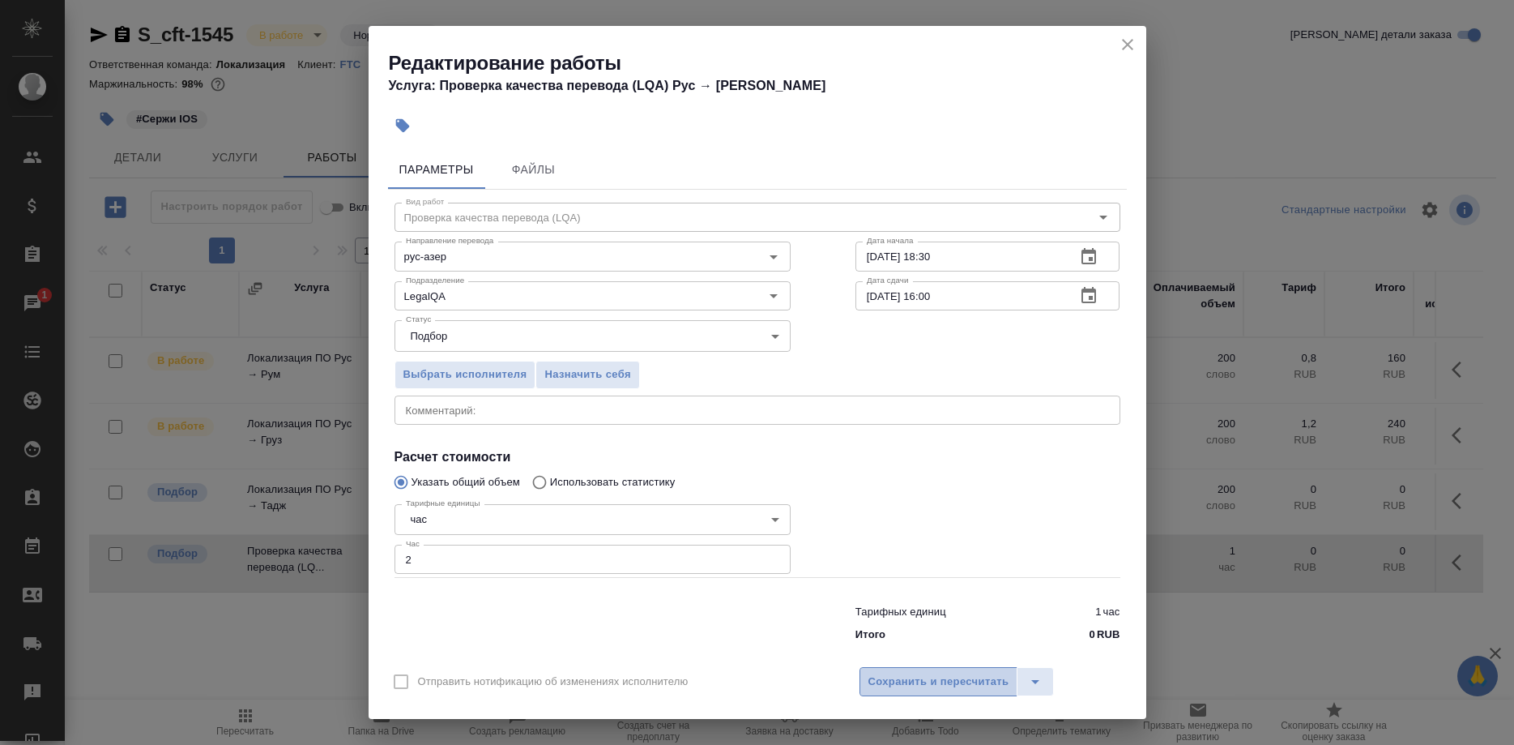
click at [929, 667] on button "Сохранить и пересчитать" at bounding box center [939, 681] width 159 height 29
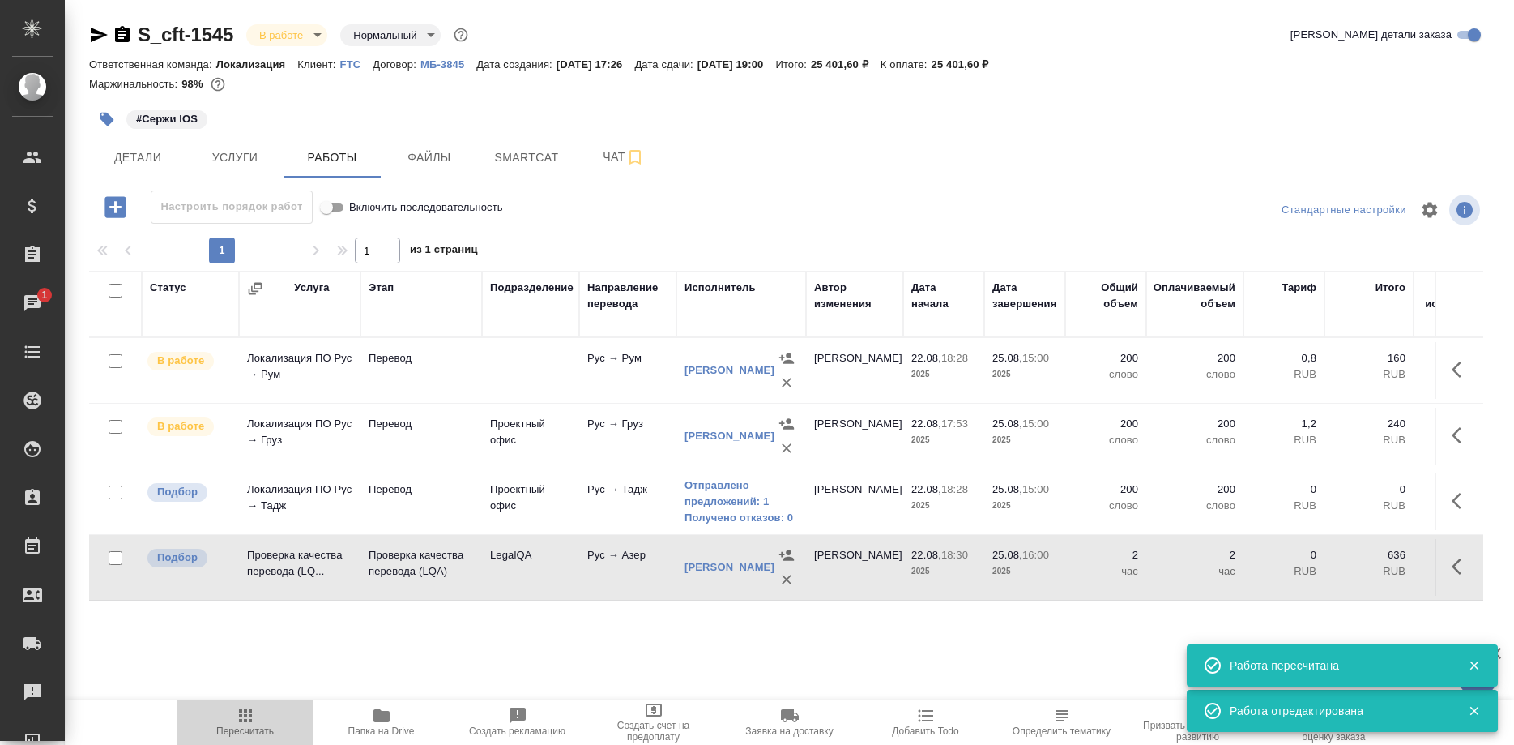
click at [252, 720] on icon "button" at bounding box center [245, 715] width 19 height 19
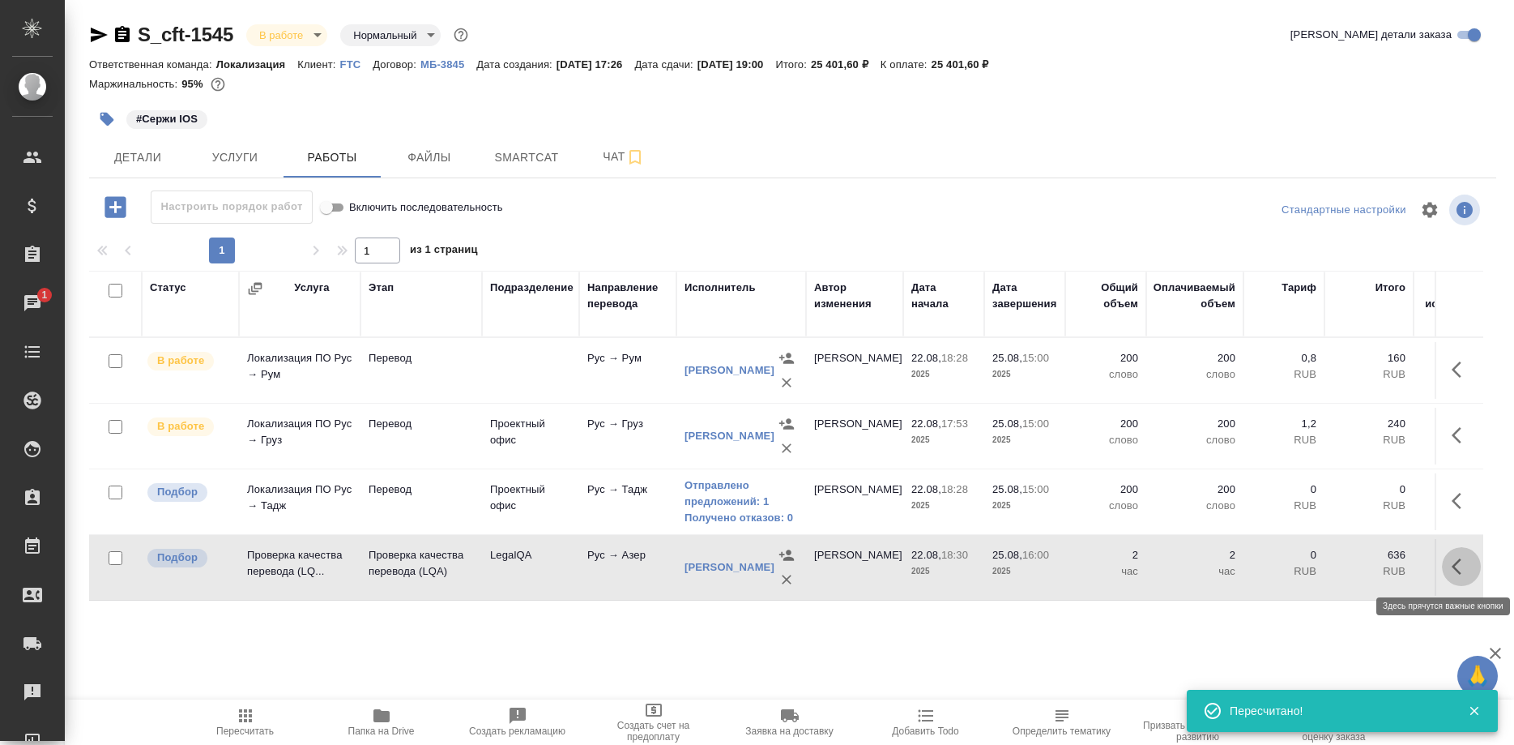
click at [1454, 566] on icon "button" at bounding box center [1457, 566] width 10 height 16
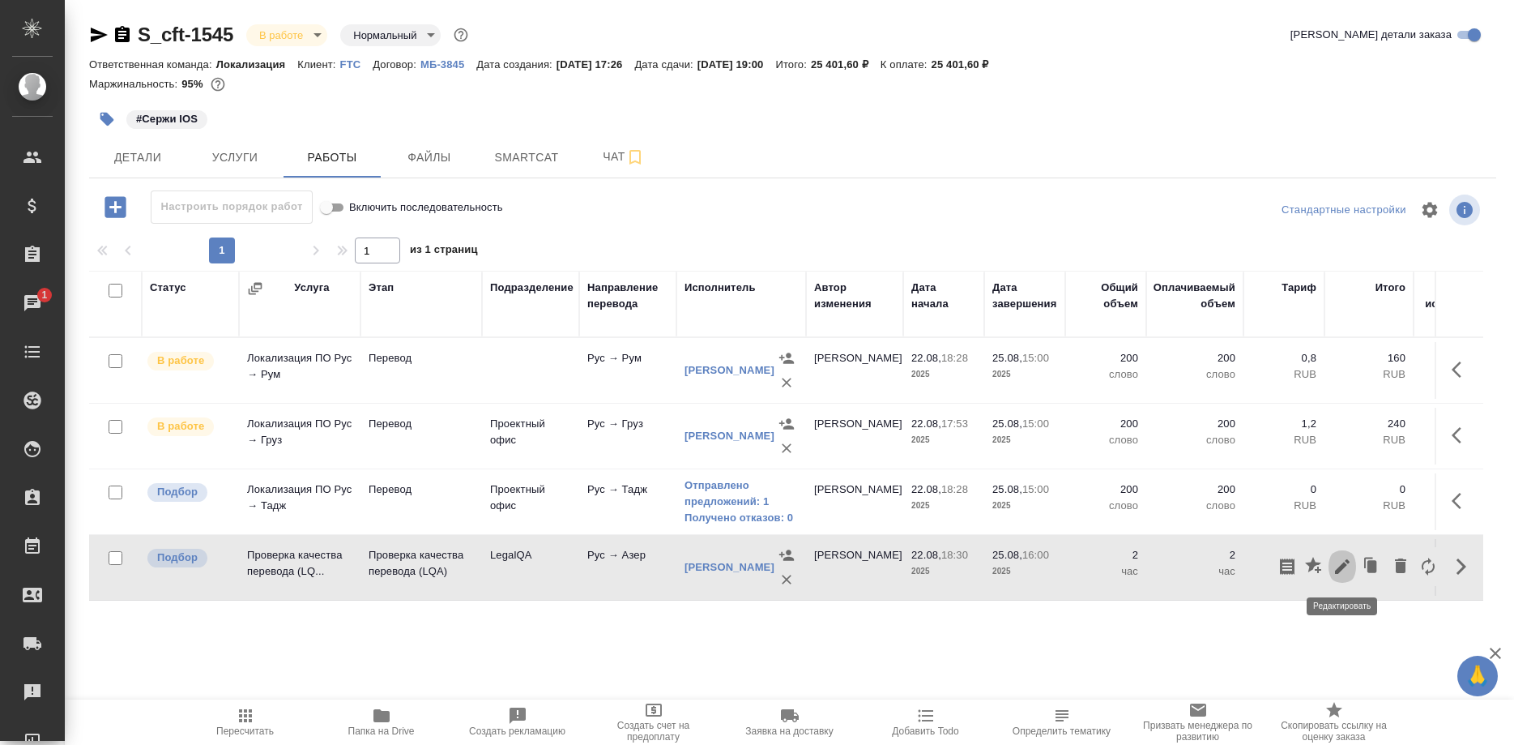
click at [1330, 565] on button "button" at bounding box center [1343, 566] width 28 height 39
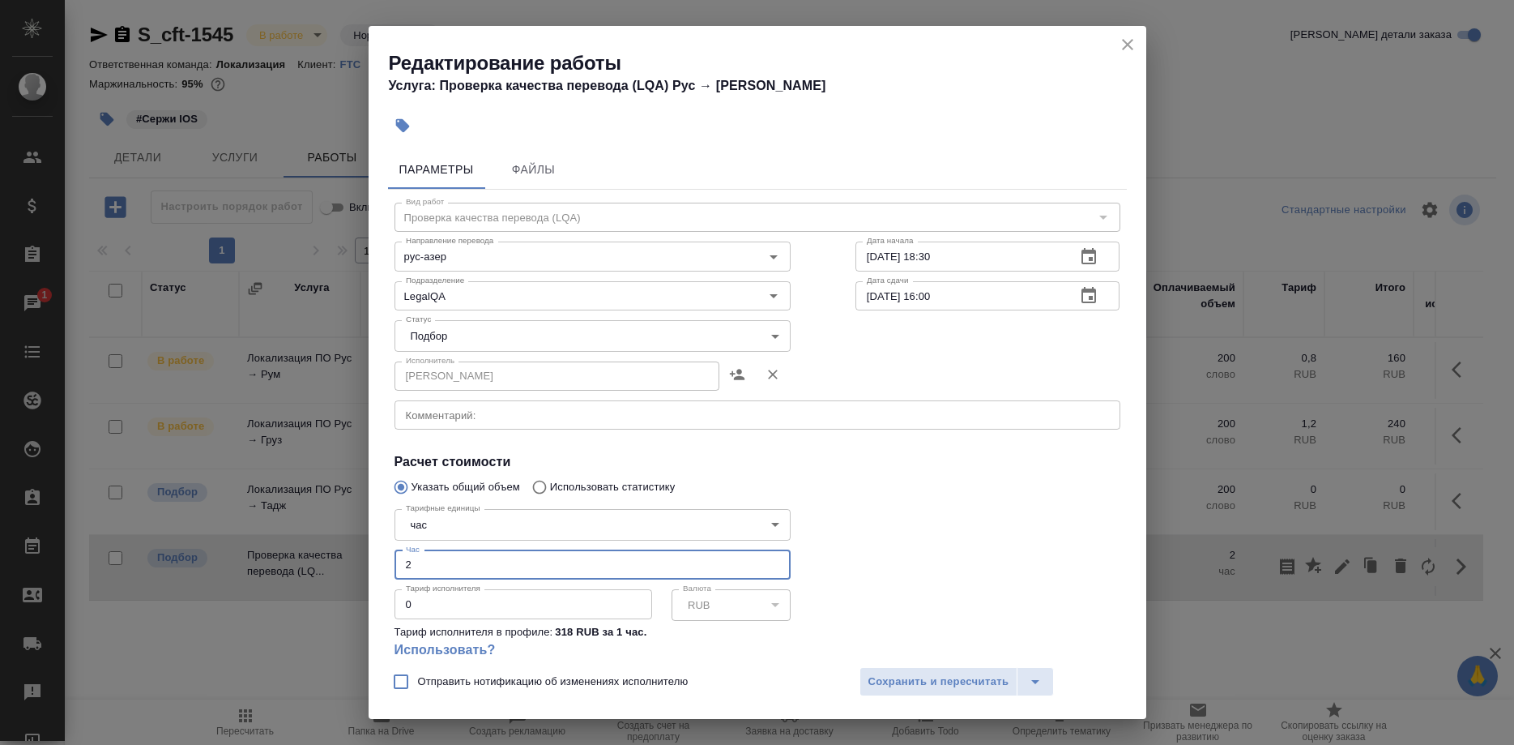
drag, startPoint x: 459, startPoint y: 535, endPoint x: 352, endPoint y: 535, distance: 107.0
click at [395, 550] on input "2" at bounding box center [593, 564] width 396 height 29
type input "1.5"
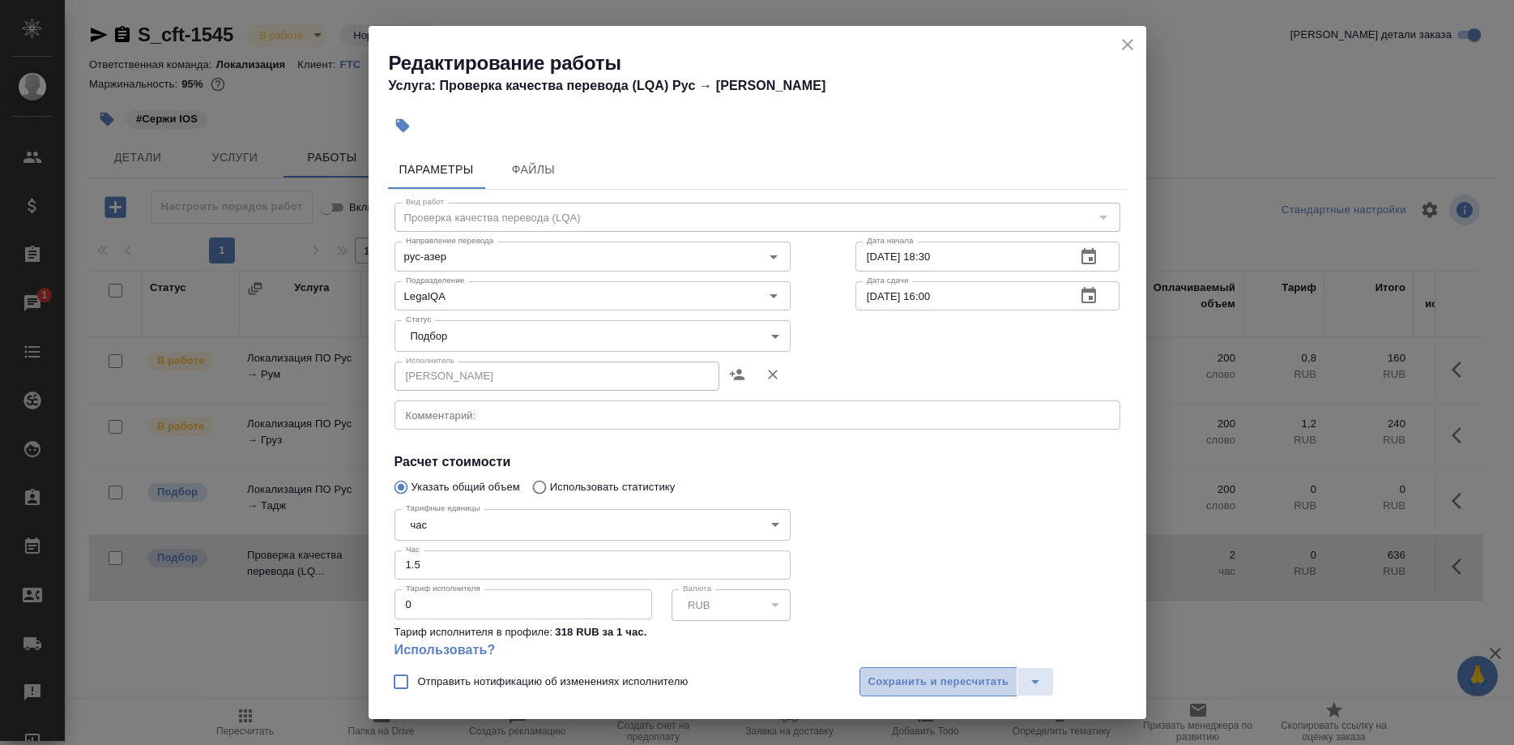
click at [884, 682] on span "Сохранить и пересчитать" at bounding box center [939, 682] width 141 height 19
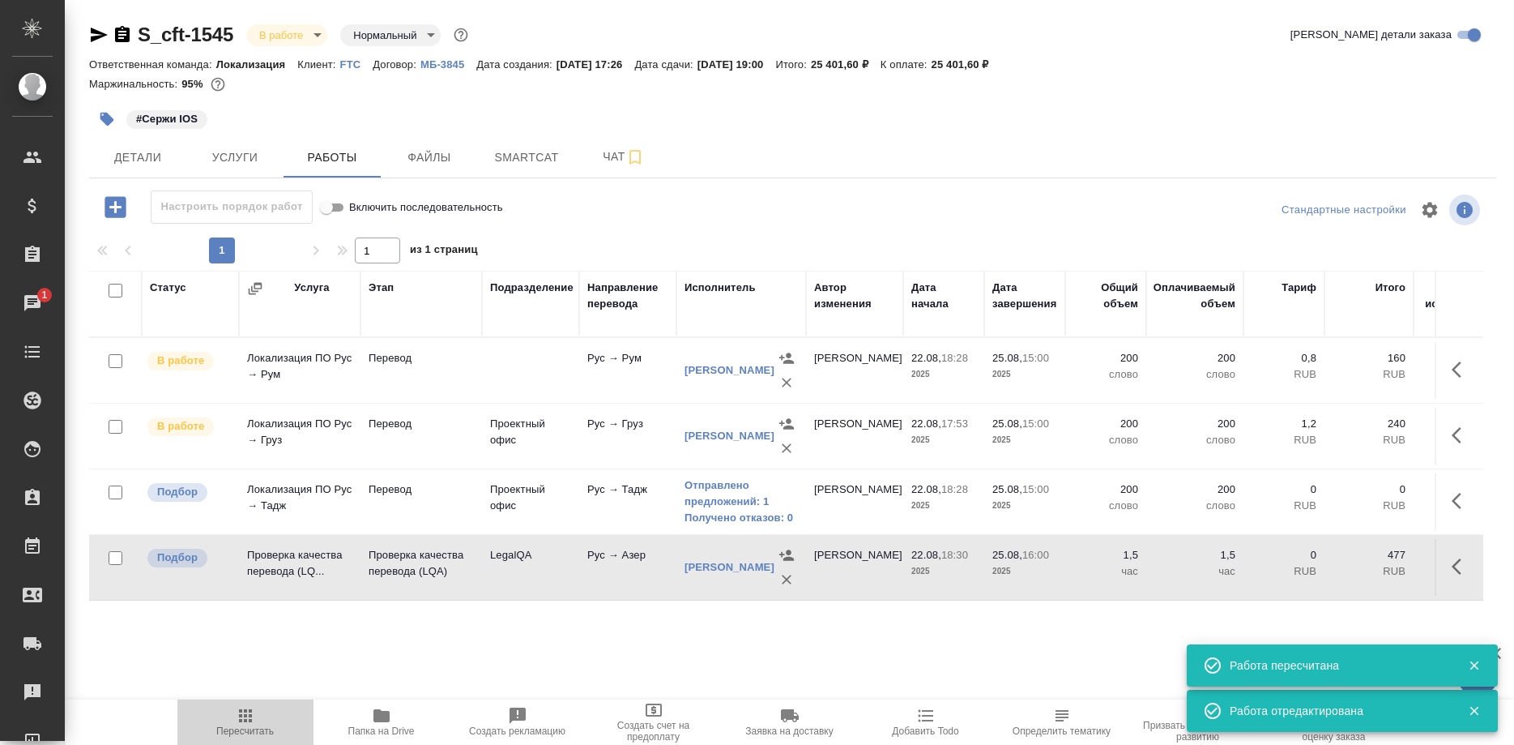
click at [238, 715] on icon "button" at bounding box center [245, 715] width 19 height 19
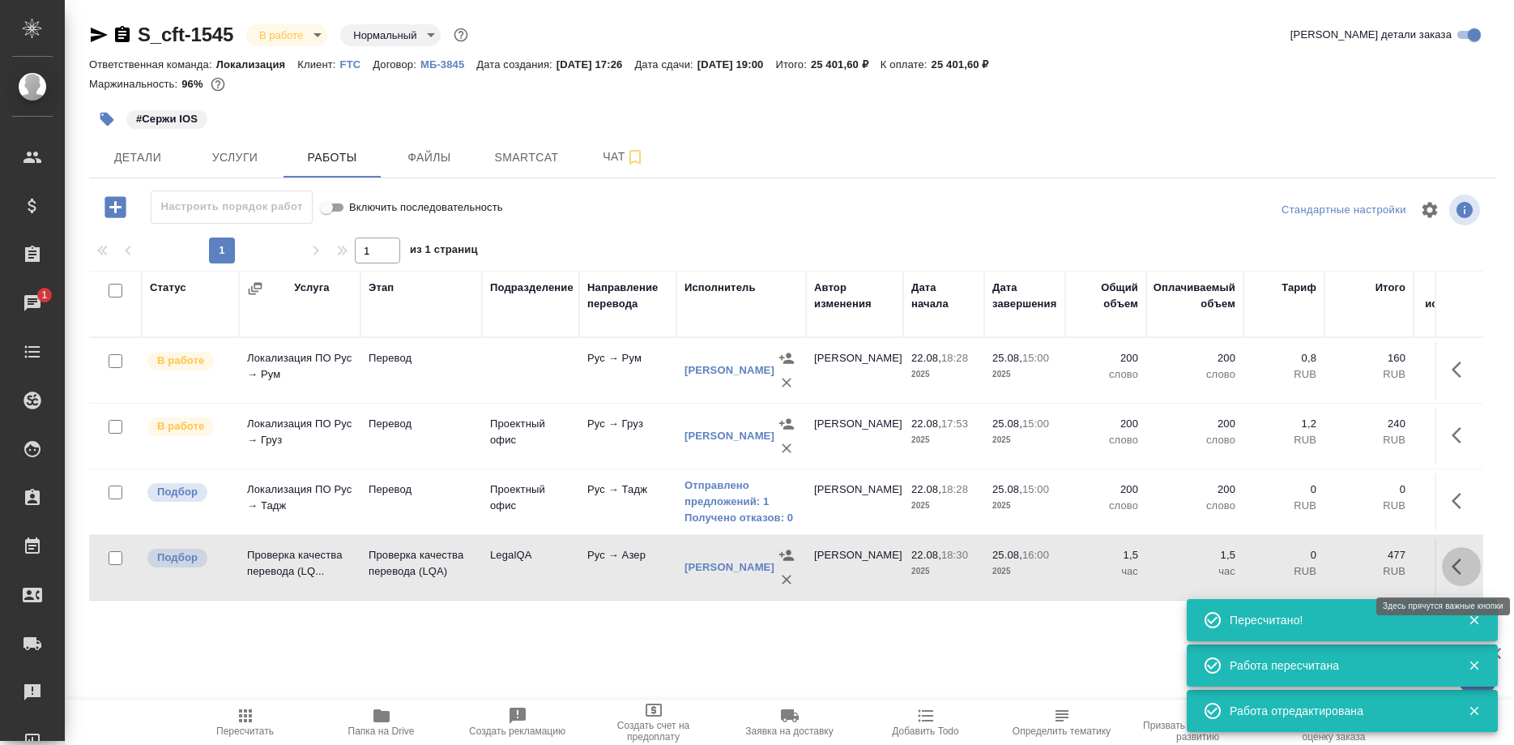
click at [1454, 571] on icon "button" at bounding box center [1461, 566] width 19 height 19
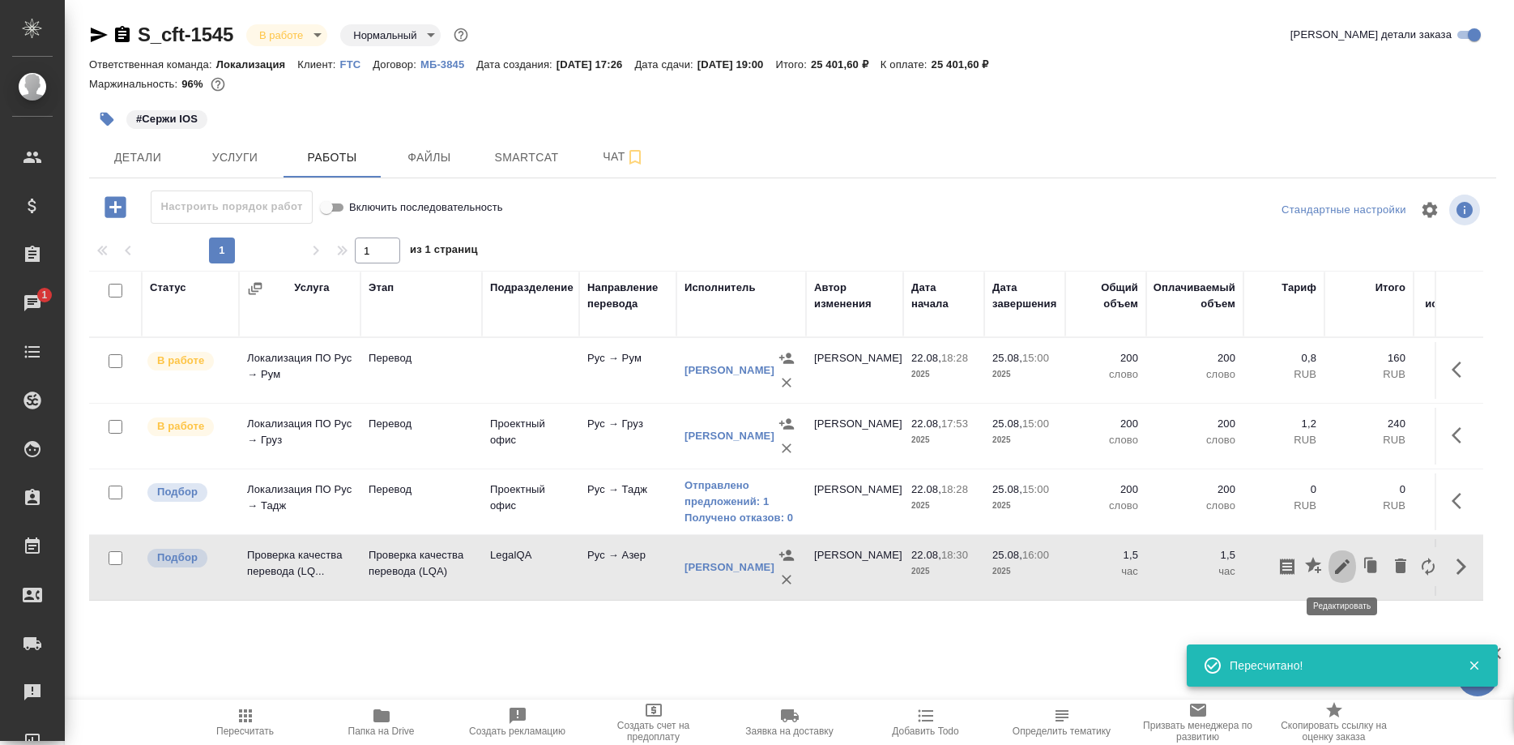
click at [1334, 563] on icon "button" at bounding box center [1342, 566] width 19 height 19
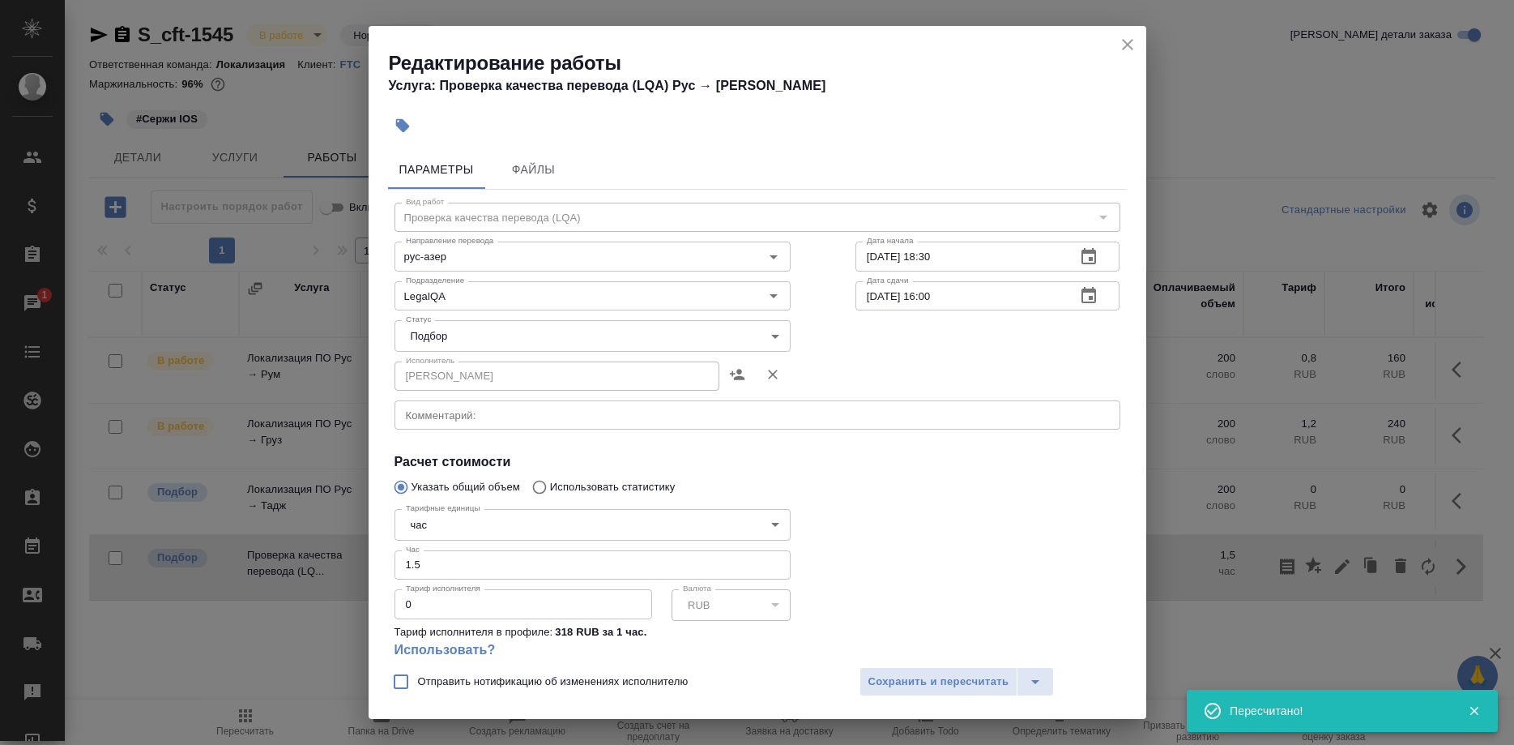
click at [618, 334] on body "🙏 .cls-1 fill:#fff; AWATERA Shirina Sabina Клиенты Спецификации Заказы 1 Чаты T…" at bounding box center [757, 372] width 1514 height 745
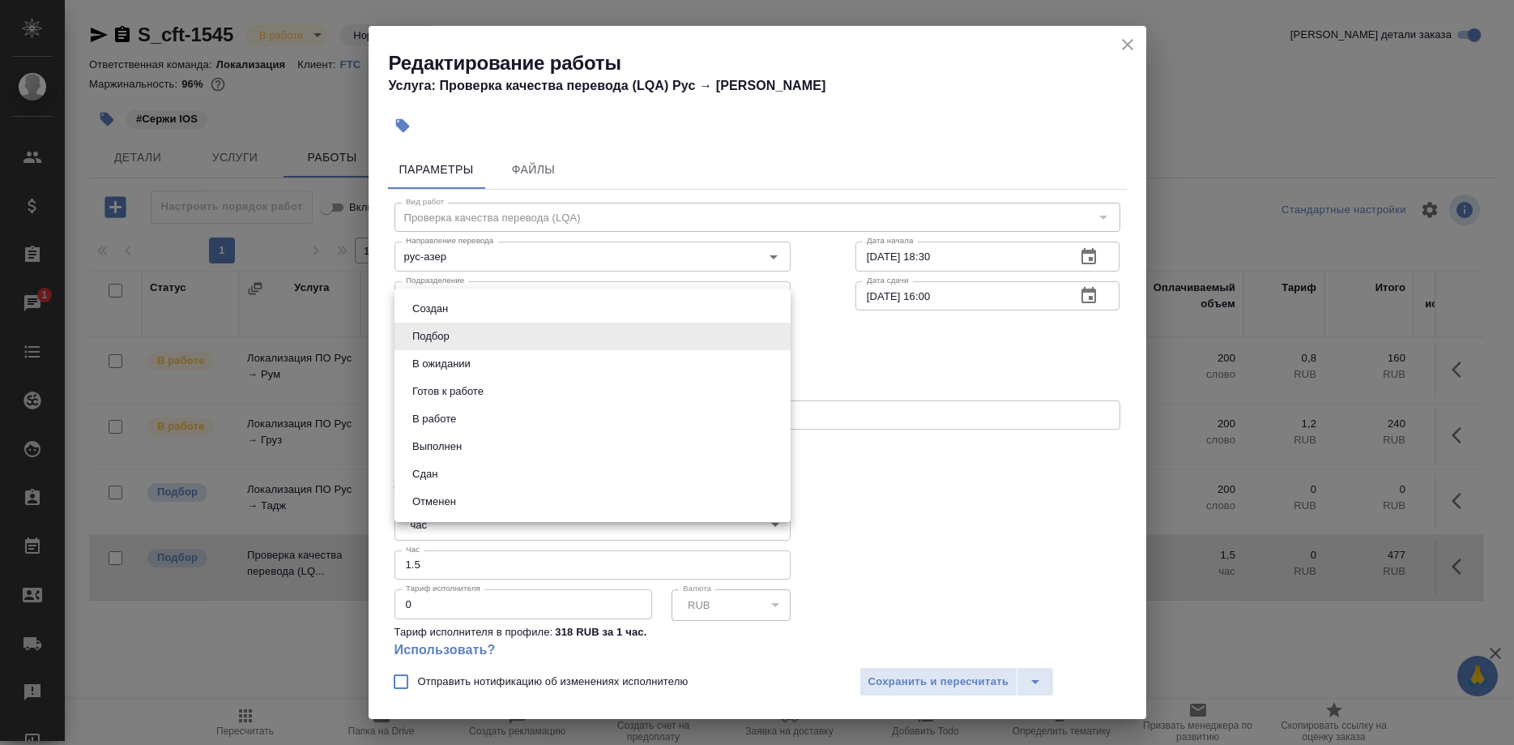
click at [432, 463] on li "Сдан" at bounding box center [593, 474] width 396 height 28
type input "closed"
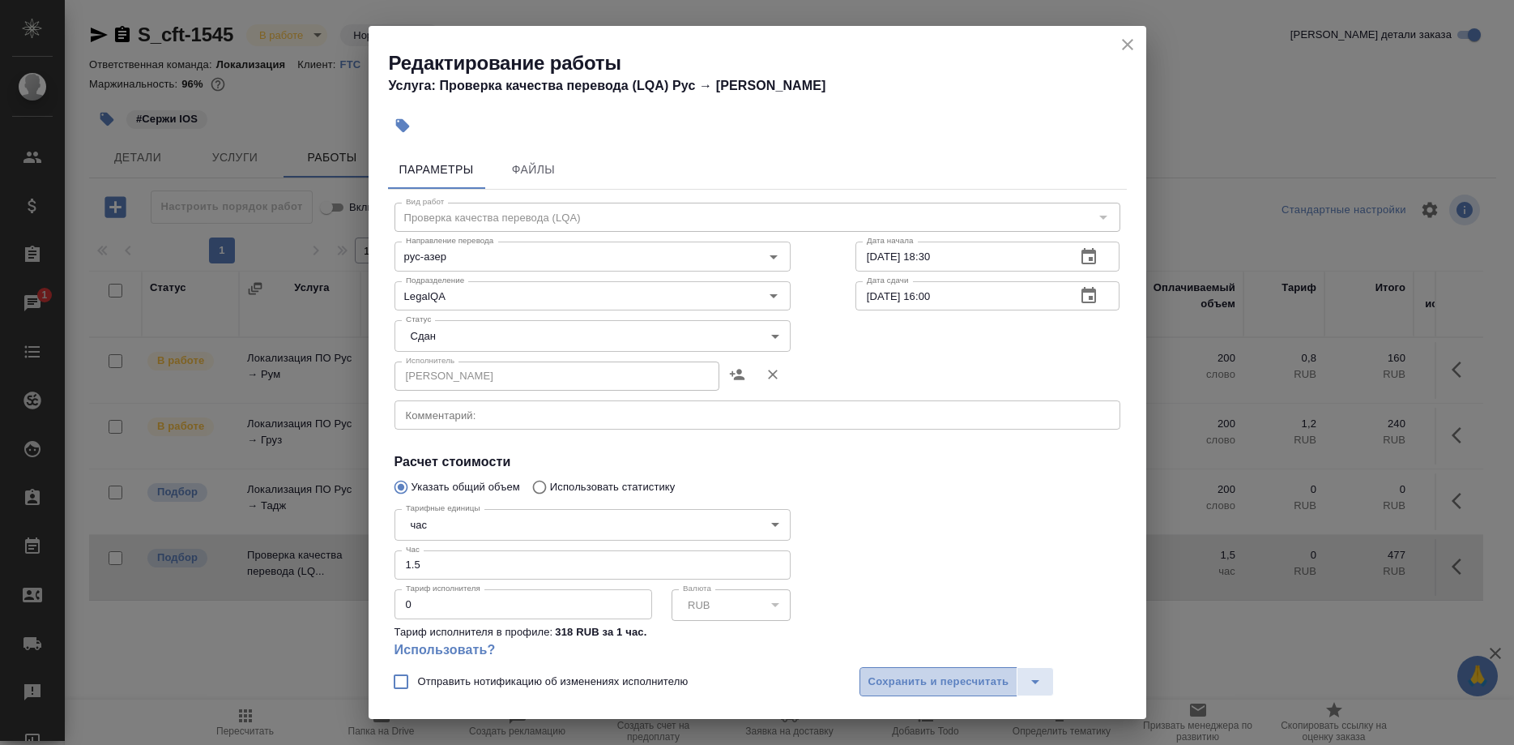
click at [903, 670] on button "Сохранить и пересчитать" at bounding box center [939, 681] width 159 height 29
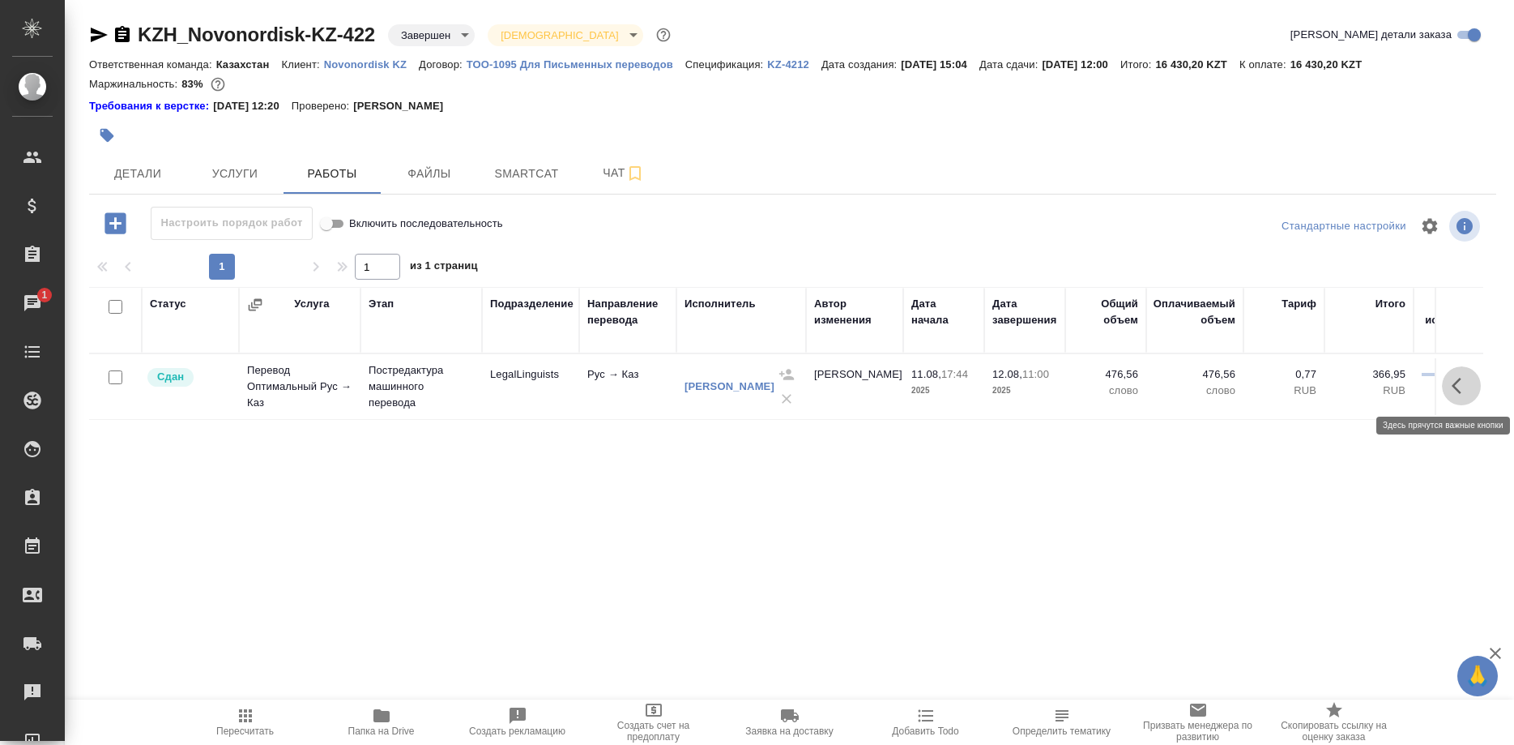
click at [1448, 388] on button "button" at bounding box center [1461, 385] width 39 height 39
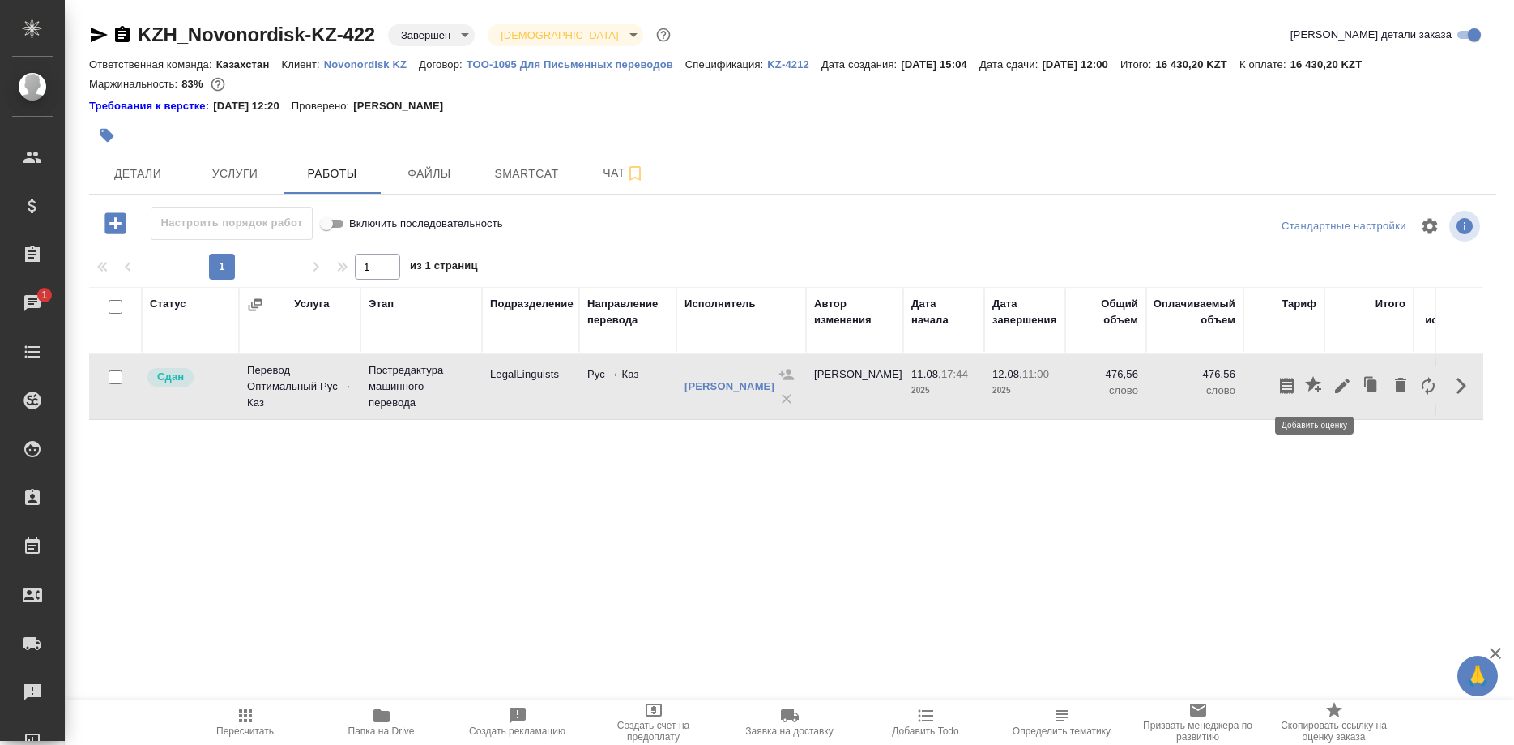
click at [1316, 386] on icon "button" at bounding box center [1314, 385] width 19 height 19
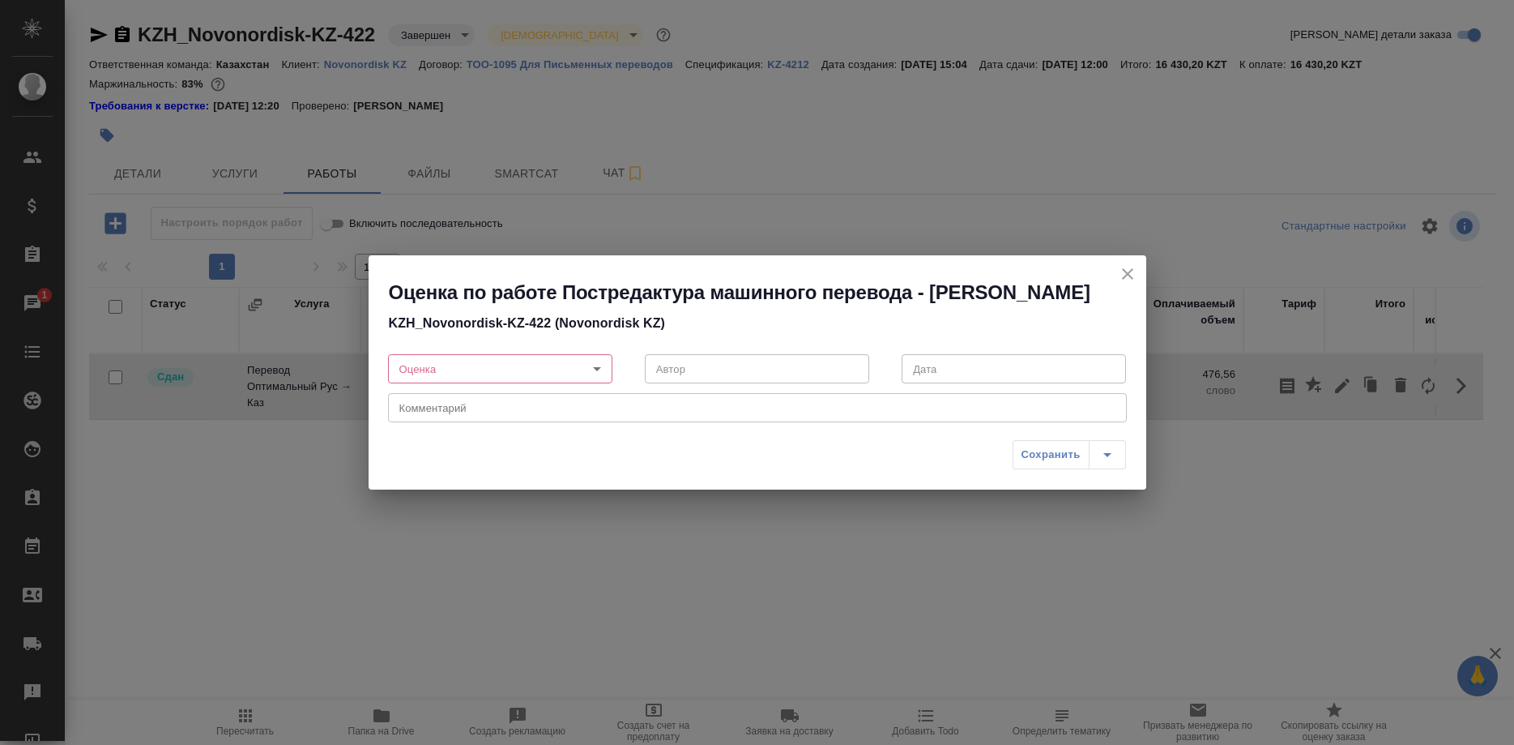
click at [549, 380] on body "🙏 .cls-1 fill:#fff; AWATERA [PERSON_NAME] Спецификации Заказы 1 Чаты Todo Проек…" at bounding box center [757, 372] width 1514 height 745
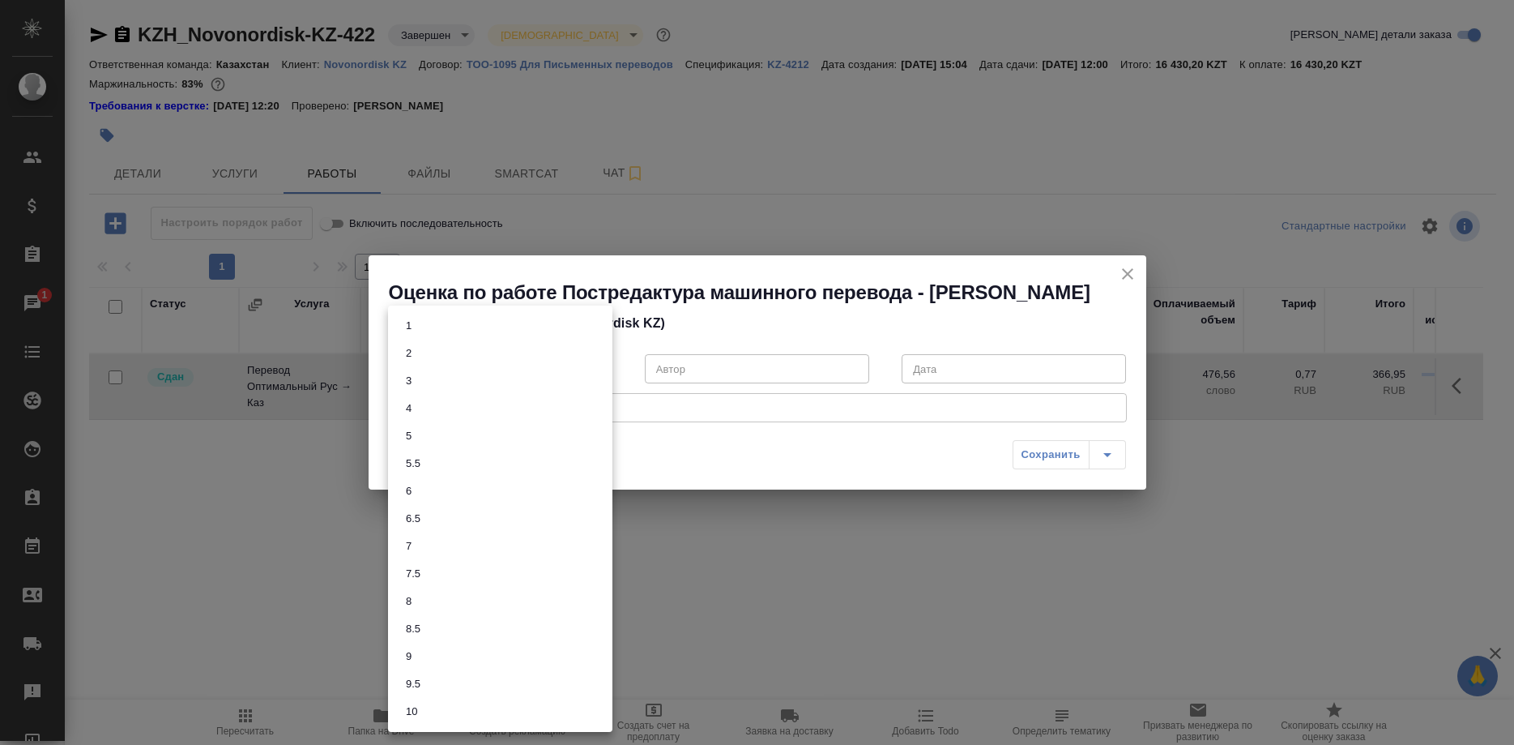
click at [412, 540] on button "7" at bounding box center [408, 546] width 15 height 18
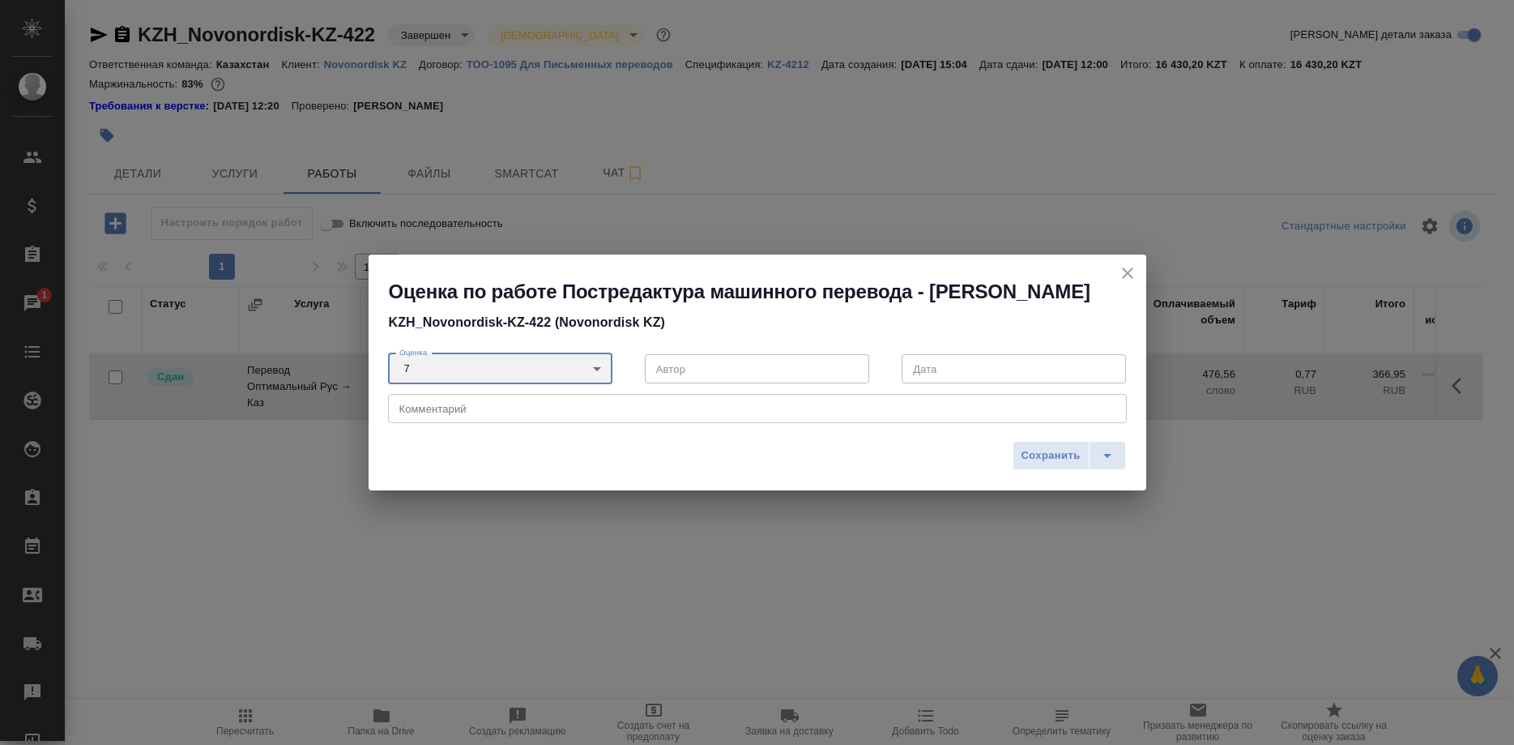
type input "7"
click at [1042, 465] on span "Сохранить" at bounding box center [1051, 455] width 59 height 19
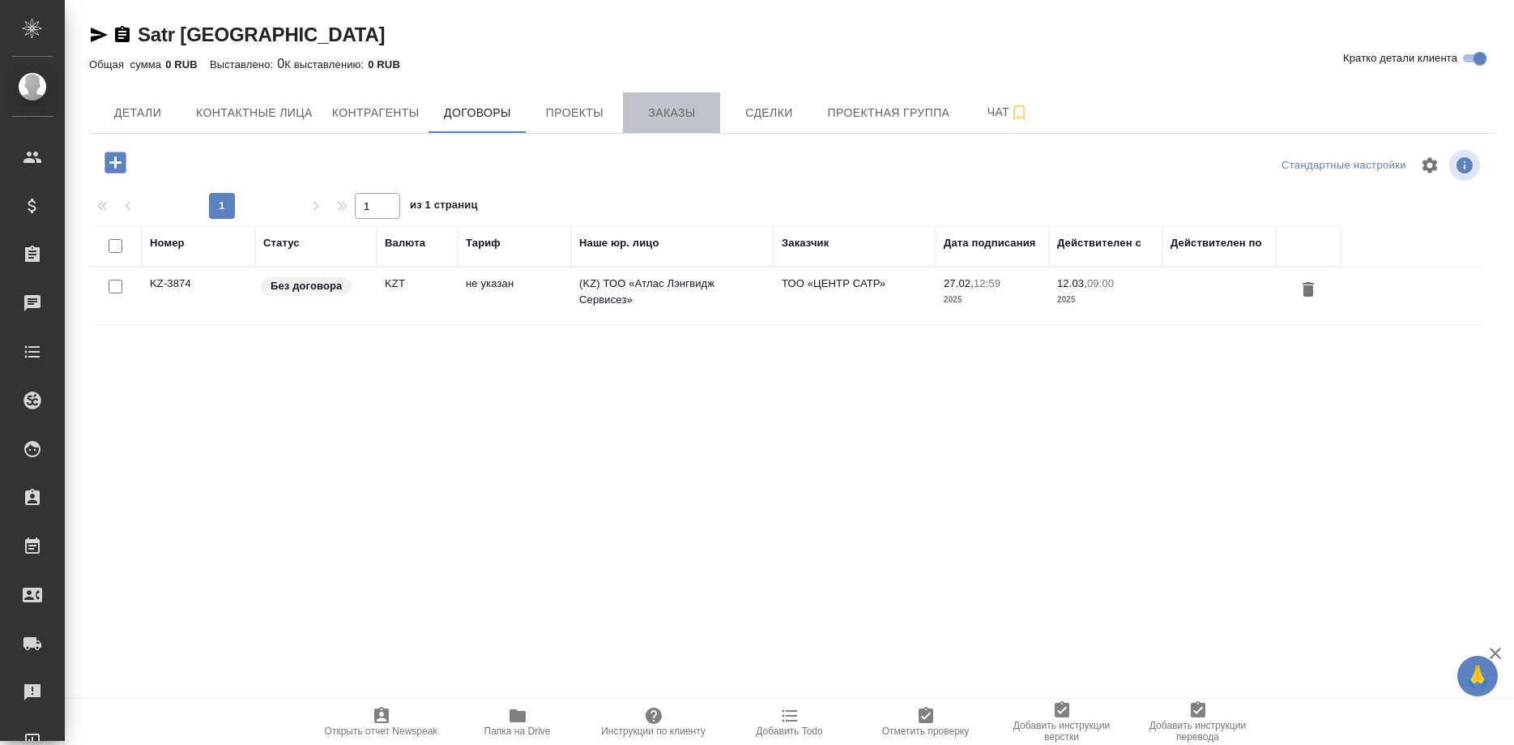
click at [630, 113] on button "Заказы" at bounding box center [671, 112] width 97 height 41
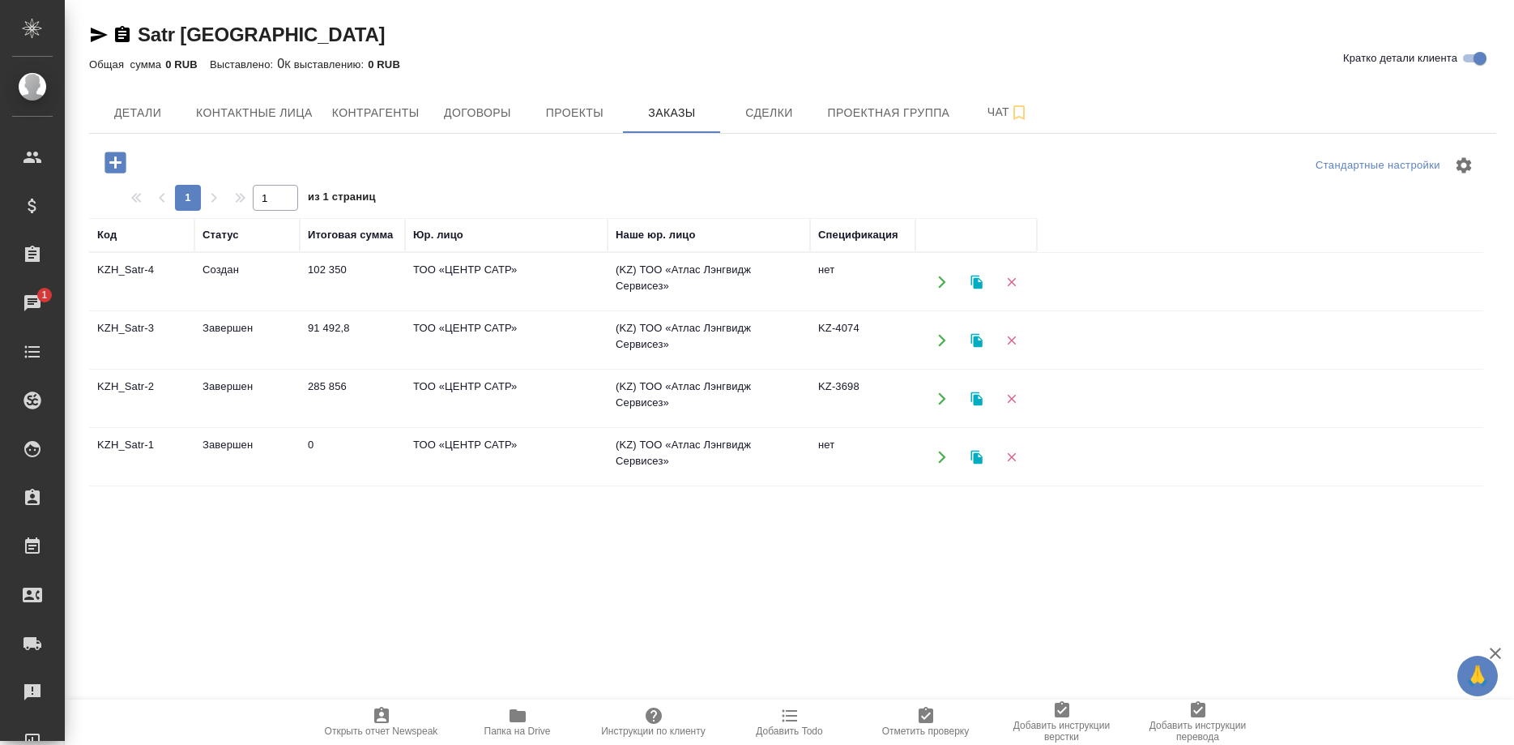
click at [111, 271] on td "KZH_Satr-4" at bounding box center [141, 282] width 105 height 57
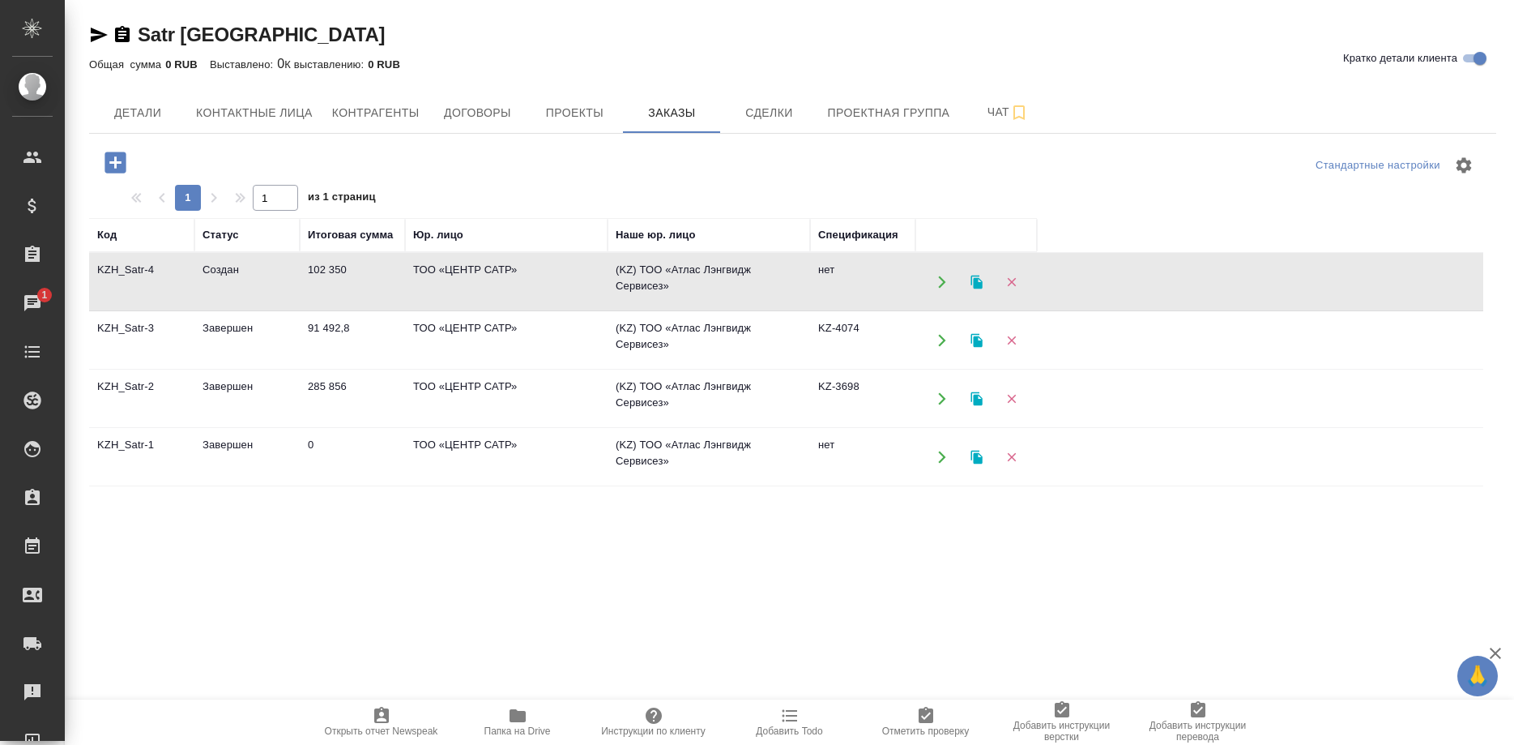
click at [111, 271] on td "KZH_Satr-4" at bounding box center [141, 282] width 105 height 57
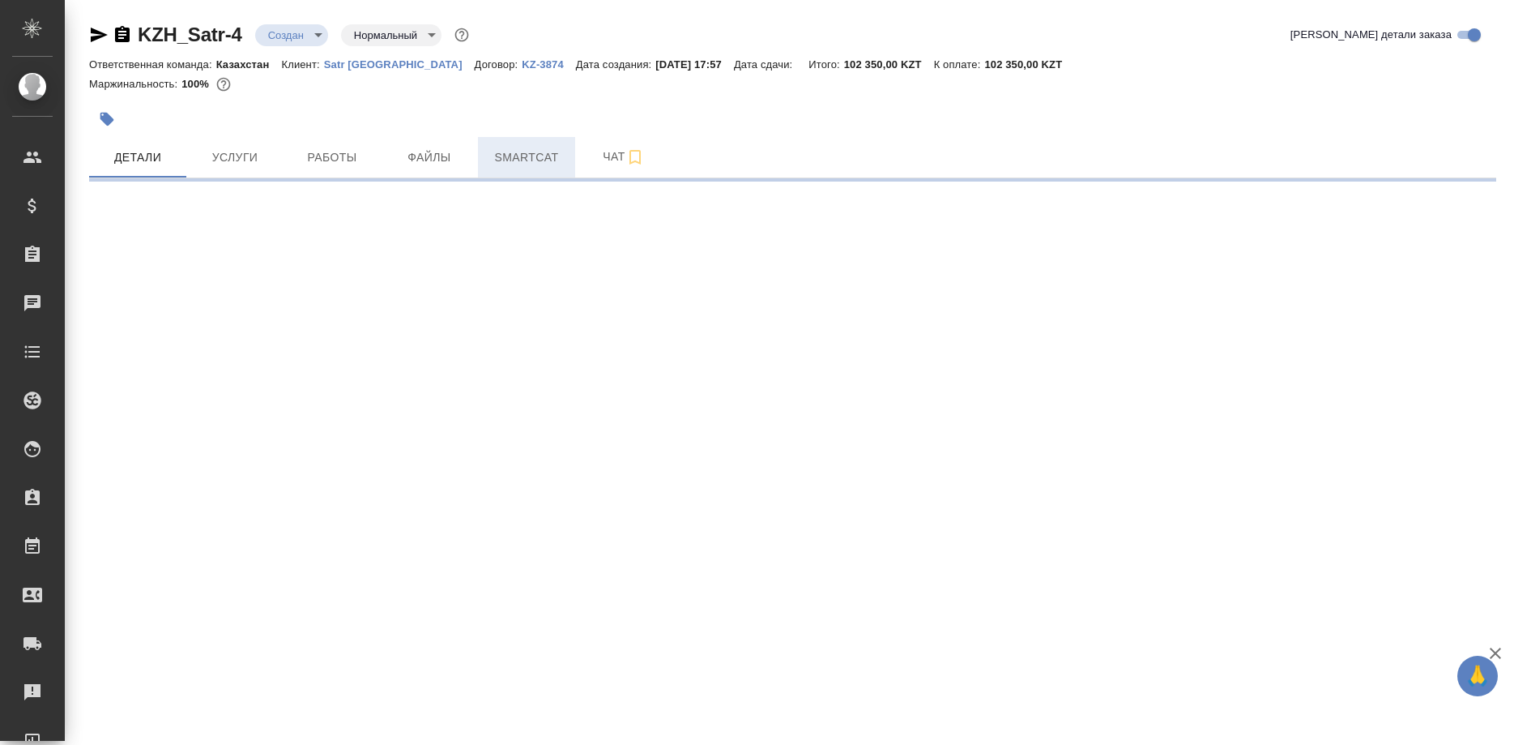
select select "RU"
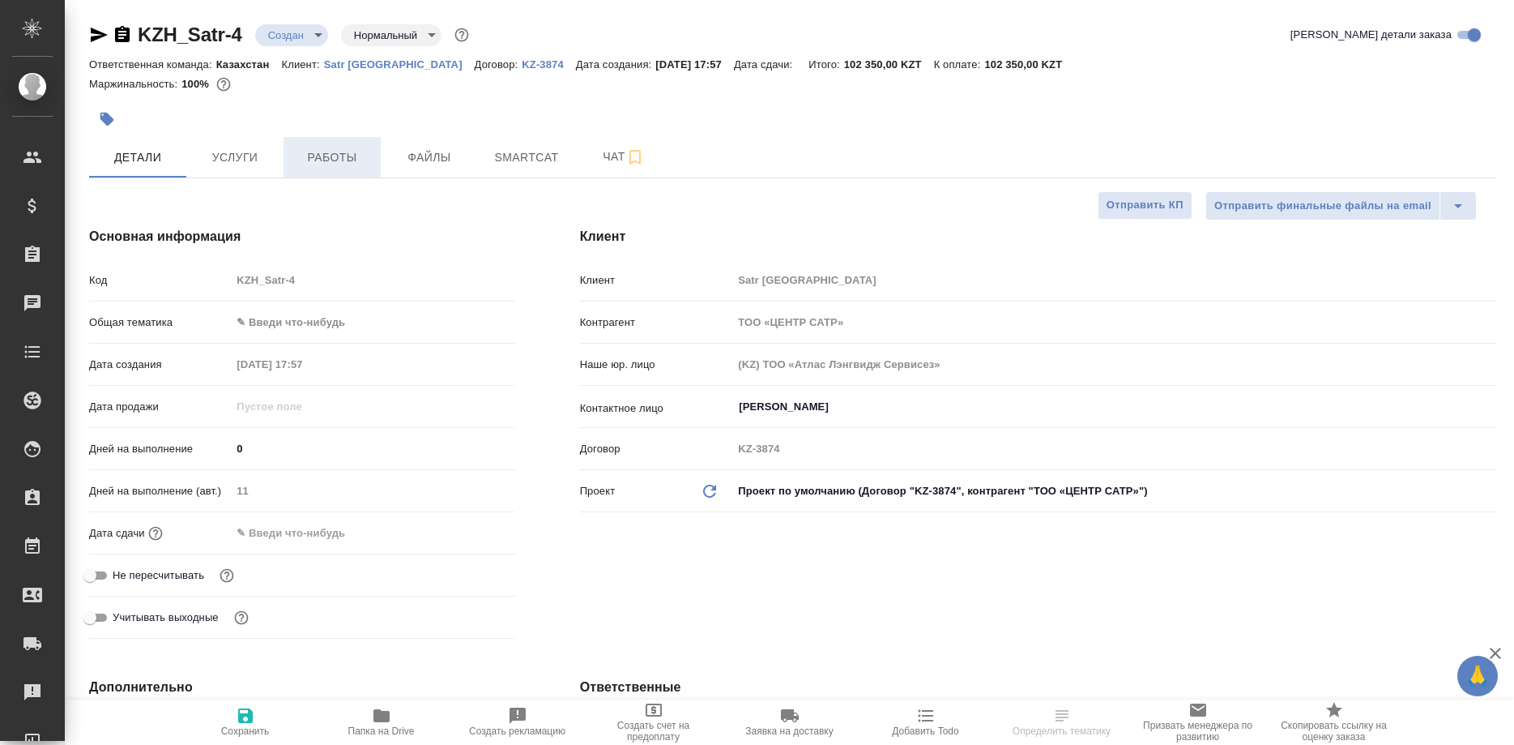
type textarea "x"
click at [331, 161] on span "Работы" at bounding box center [332, 157] width 78 height 20
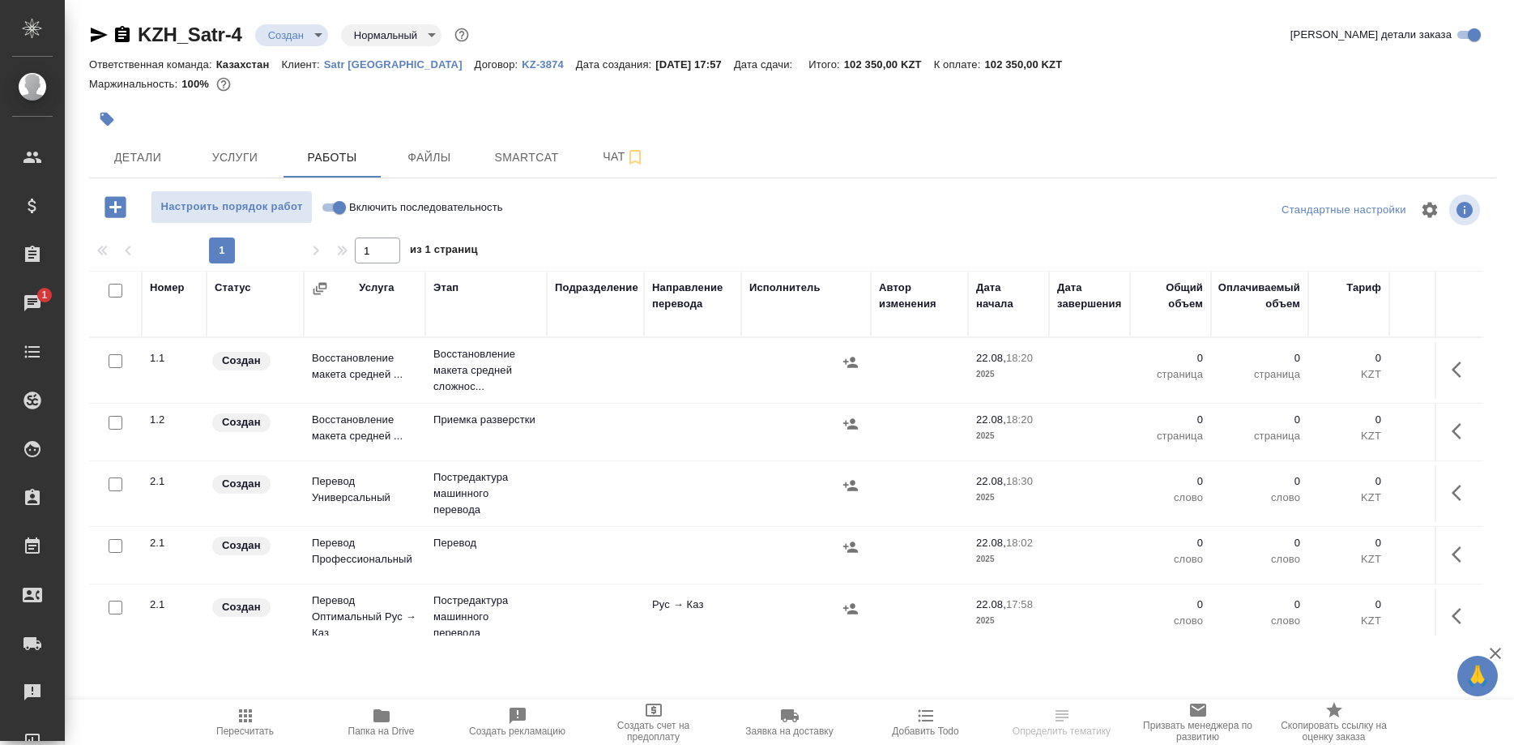
scroll to position [331, 0]
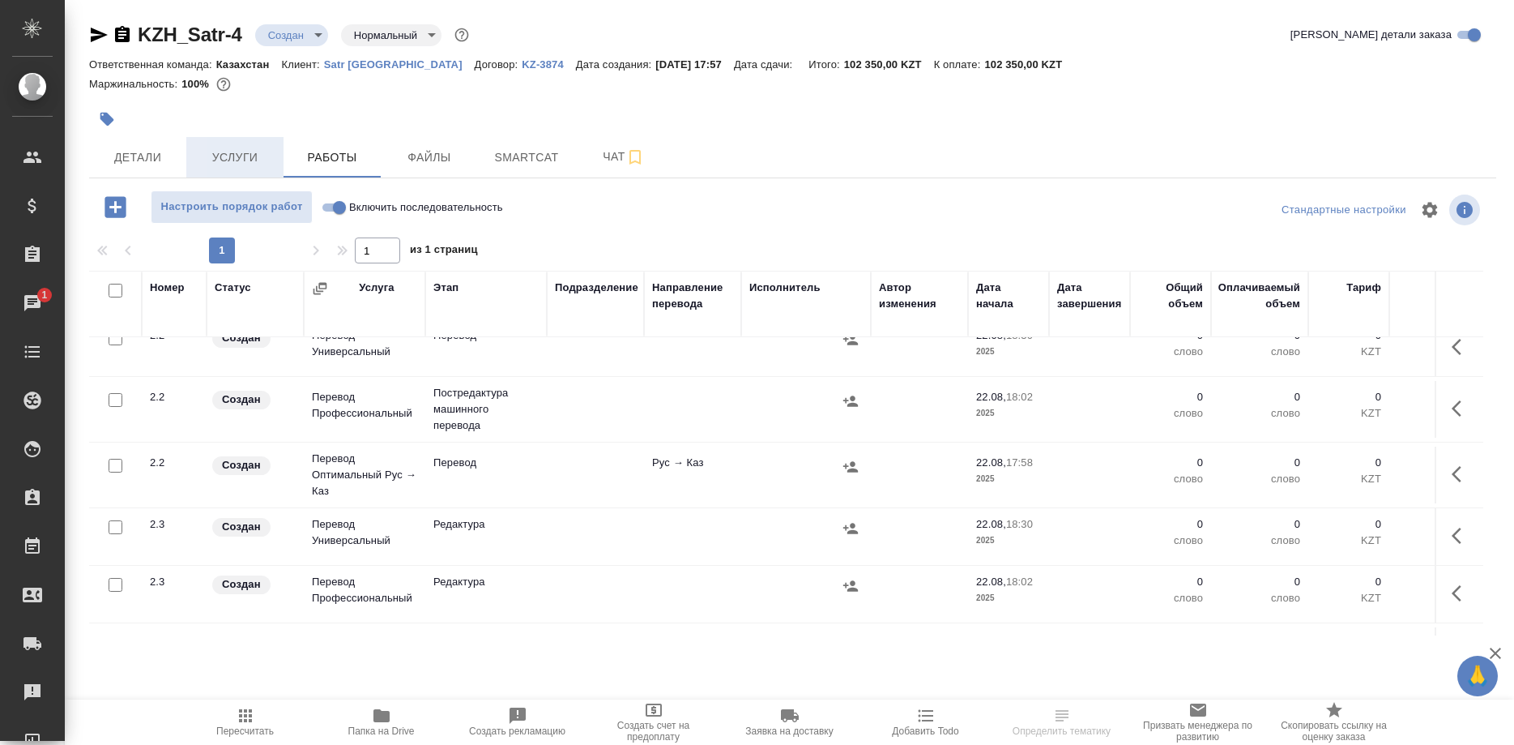
click at [200, 158] on span "Услуги" at bounding box center [235, 157] width 78 height 20
